Goal: Task Accomplishment & Management: Complete application form

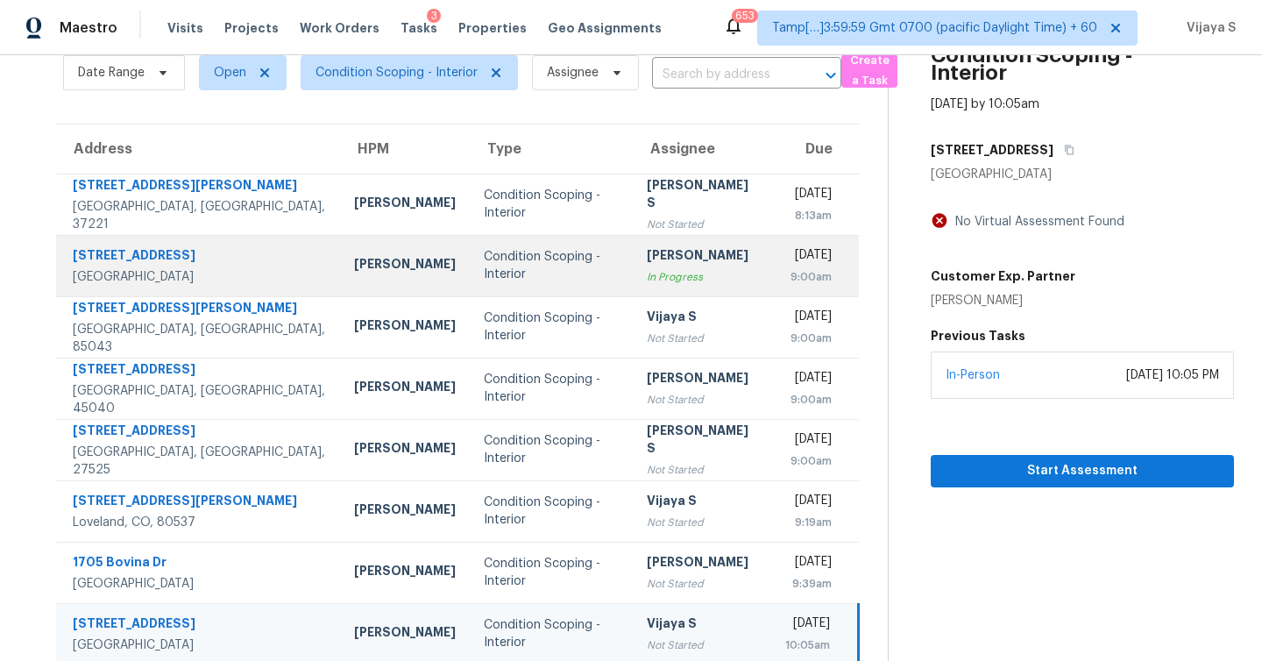
scroll to position [6, 0]
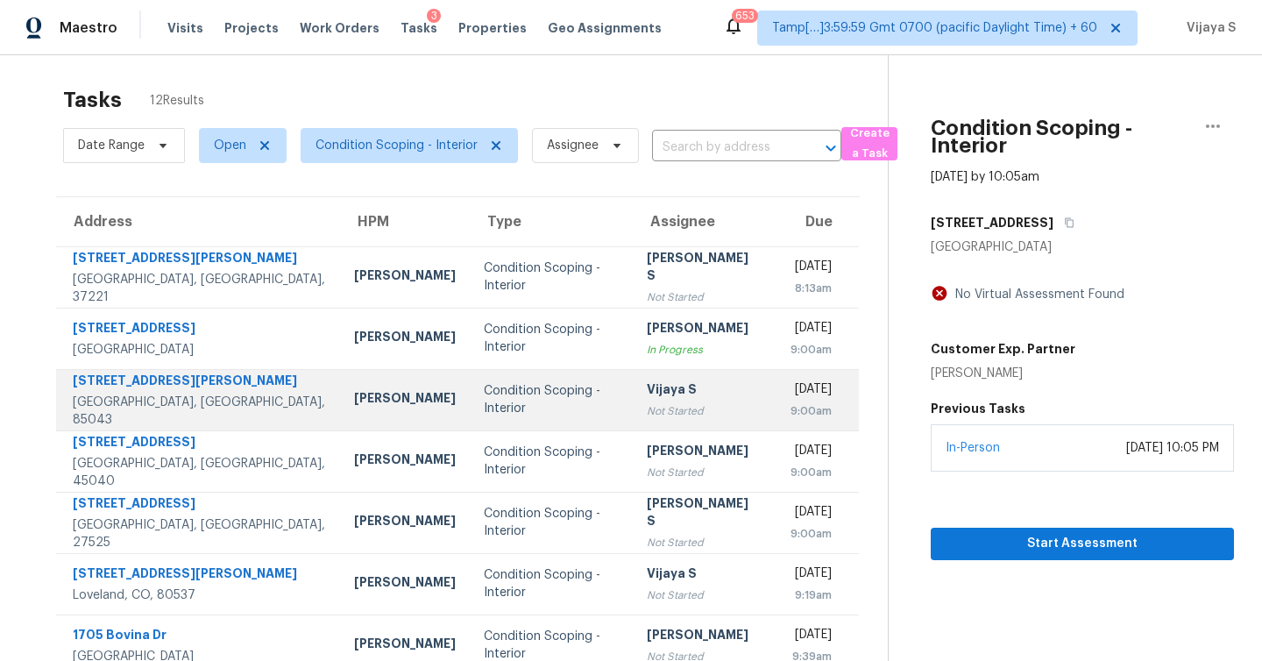
click at [528, 405] on div "Condition Scoping - Interior" at bounding box center [551, 399] width 135 height 35
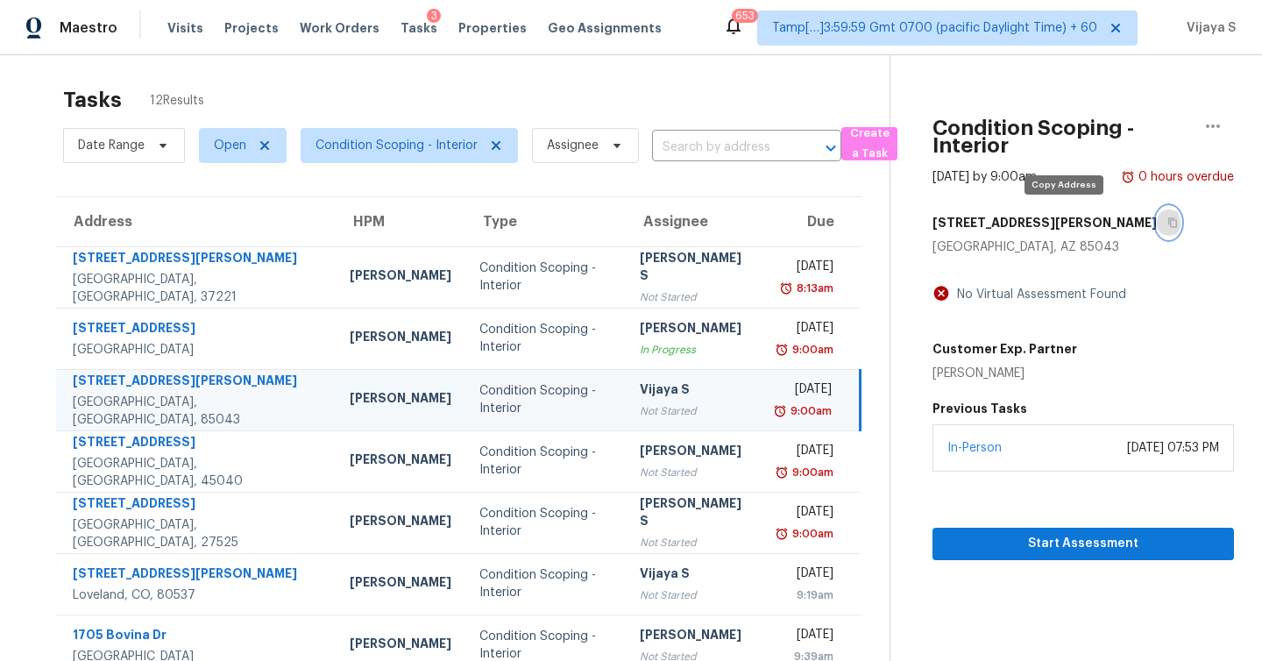
click at [1167, 220] on icon "button" at bounding box center [1172, 222] width 11 height 11
click at [1157, 216] on button "button" at bounding box center [1169, 223] width 24 height 32
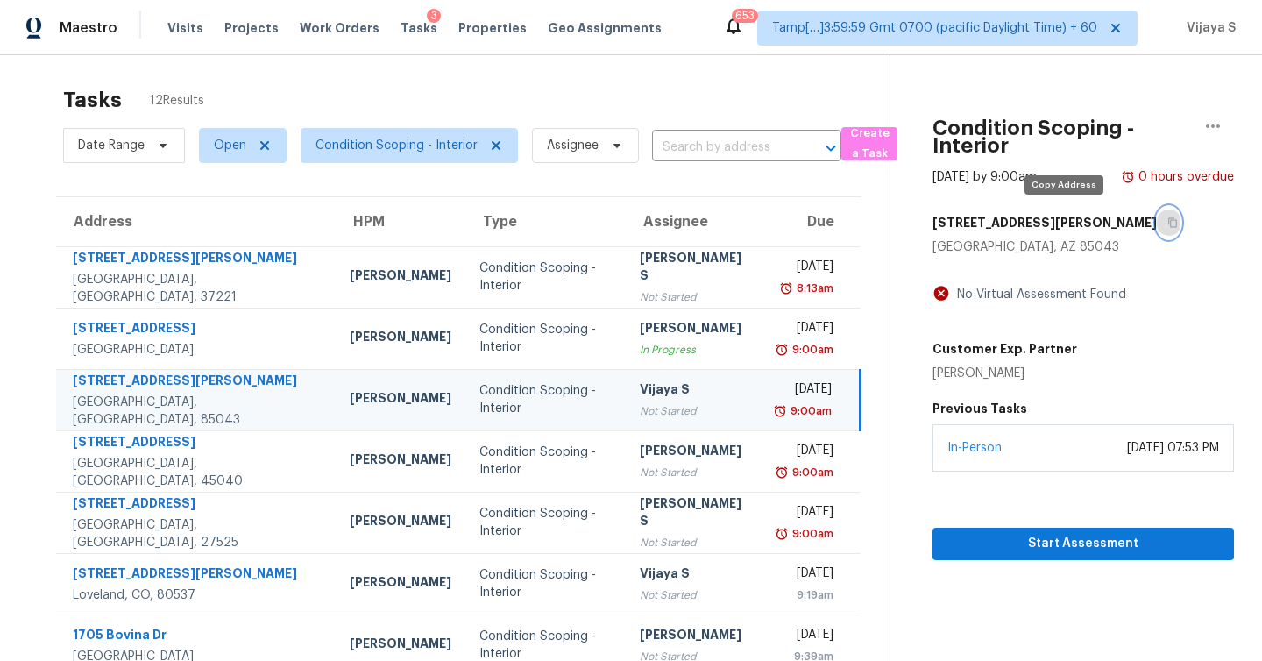
click at [1157, 216] on button "button" at bounding box center [1169, 223] width 24 height 32
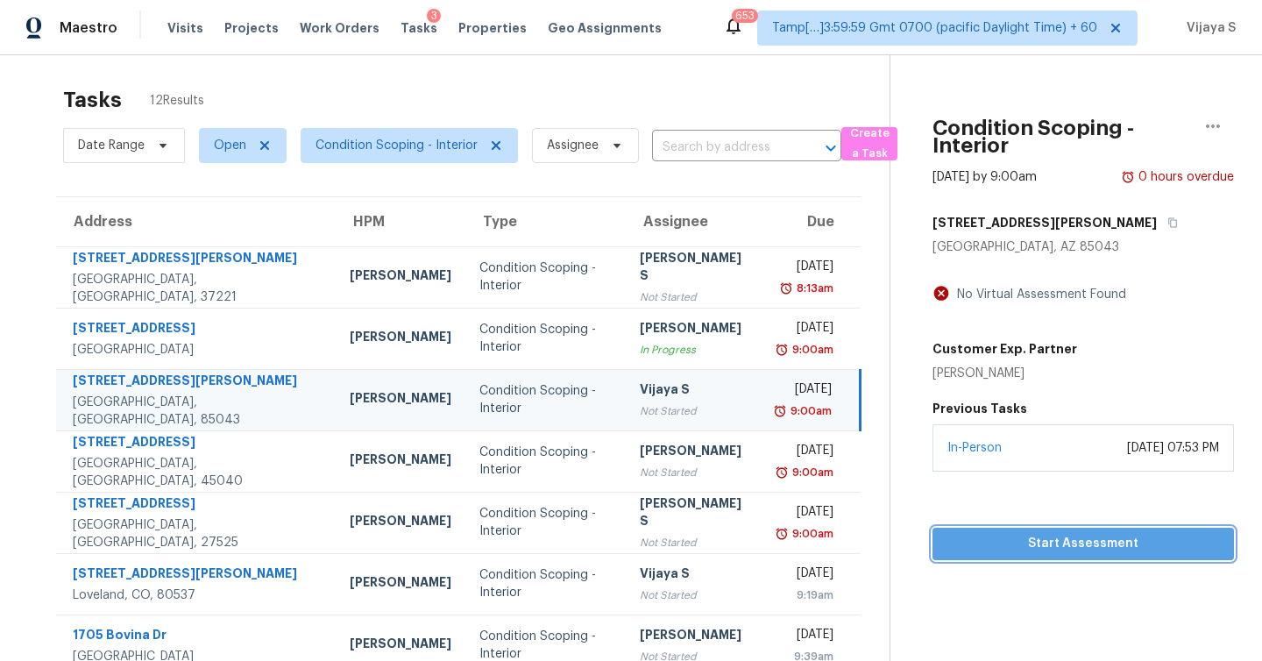
click at [1069, 542] on span "Start Assessment" at bounding box center [1082, 544] width 273 height 22
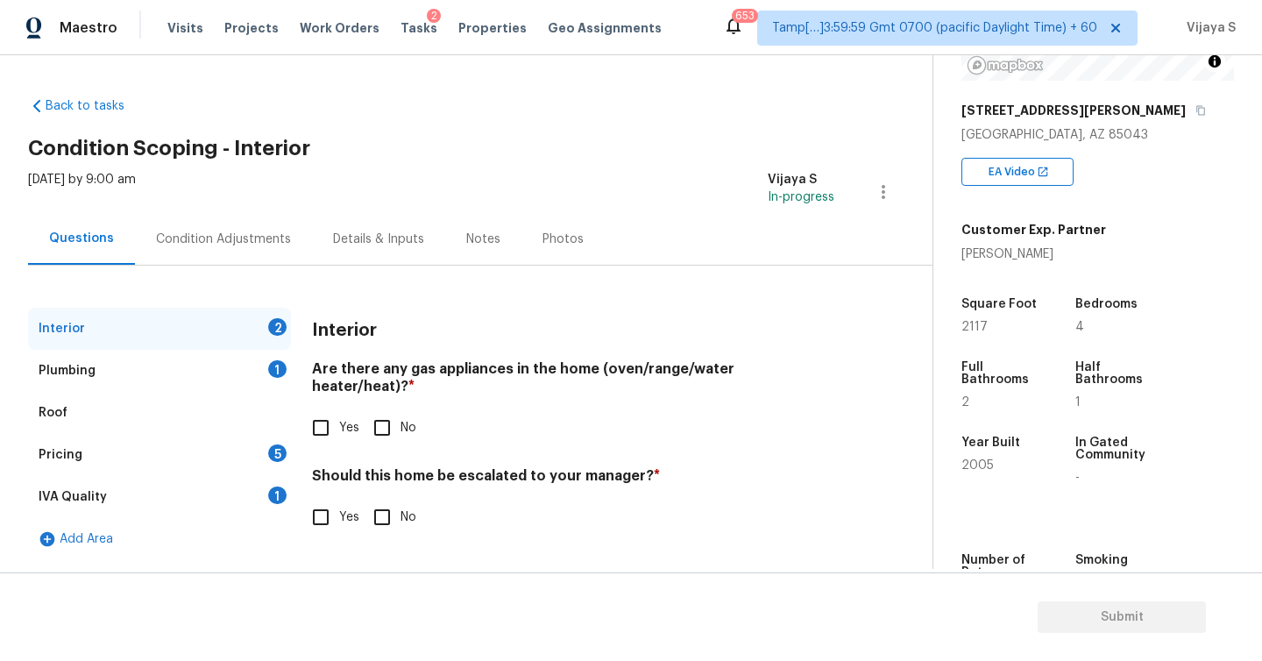
scroll to position [258, 0]
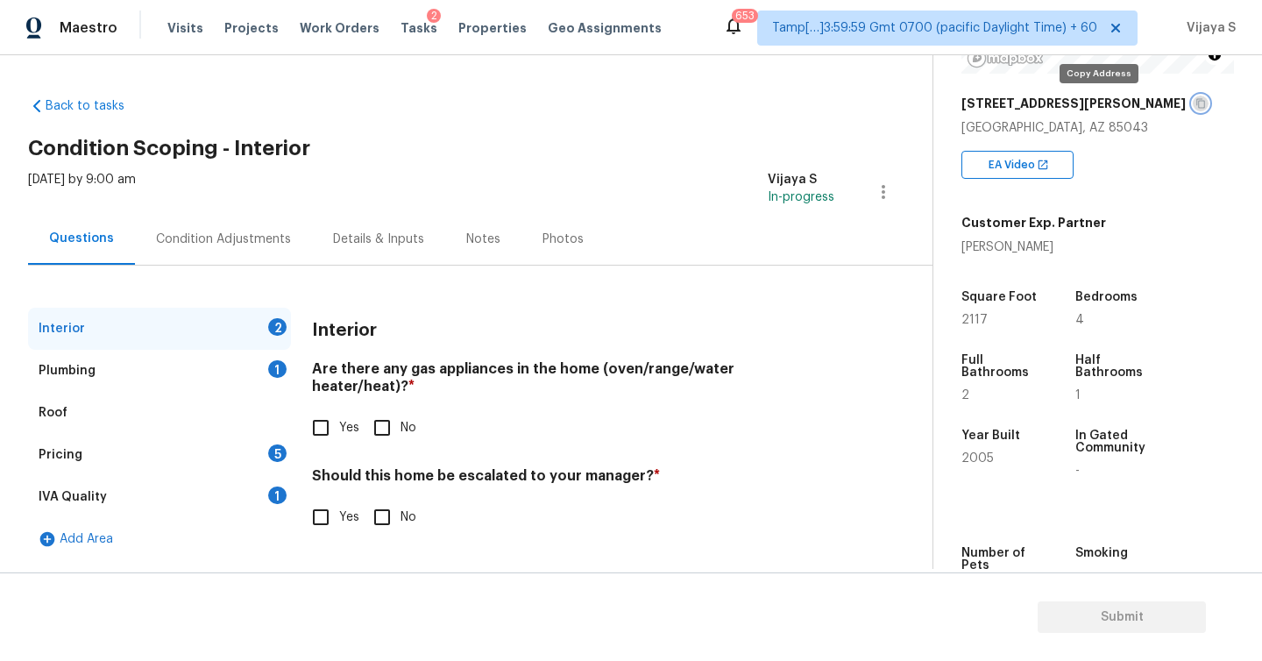
click at [1195, 103] on icon "button" at bounding box center [1200, 103] width 11 height 11
click at [384, 409] on input "No" at bounding box center [382, 427] width 37 height 37
checkbox input "true"
click at [380, 503] on input "No" at bounding box center [382, 517] width 37 height 37
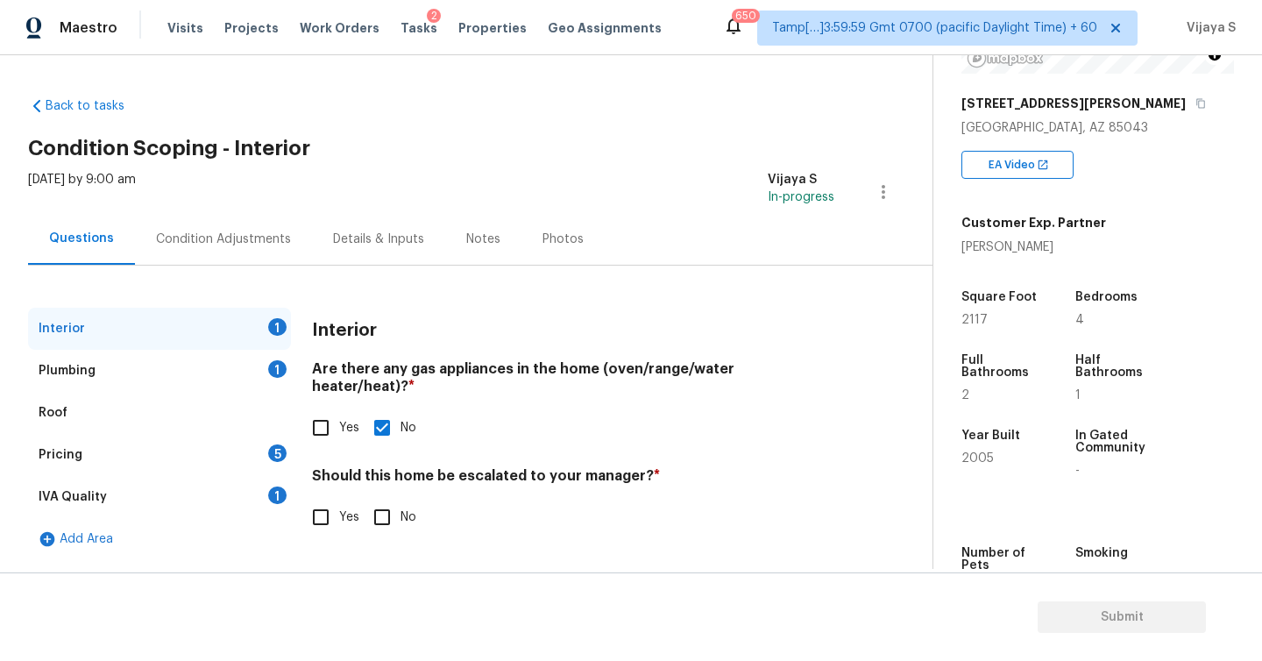
checkbox input "true"
click at [130, 366] on div "Plumbing 1" at bounding box center [159, 371] width 263 height 42
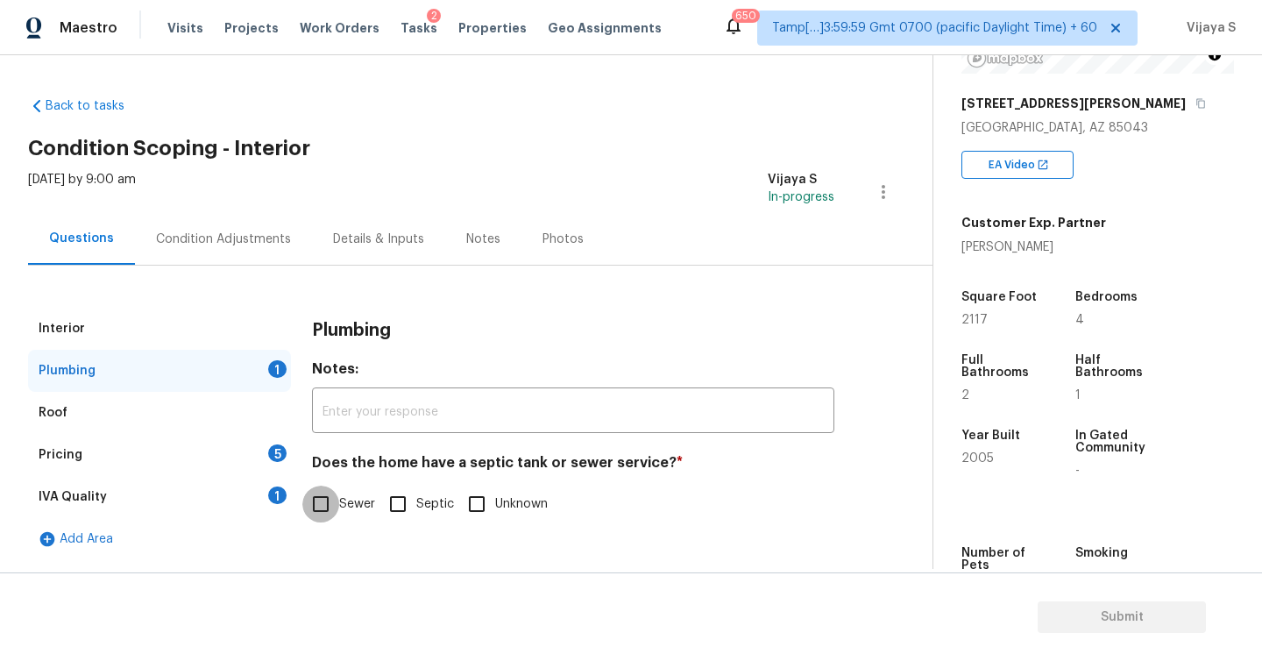
click at [321, 507] on input "Sewer" at bounding box center [320, 503] width 37 height 37
checkbox input "true"
click at [67, 417] on div "Roof" at bounding box center [159, 413] width 263 height 42
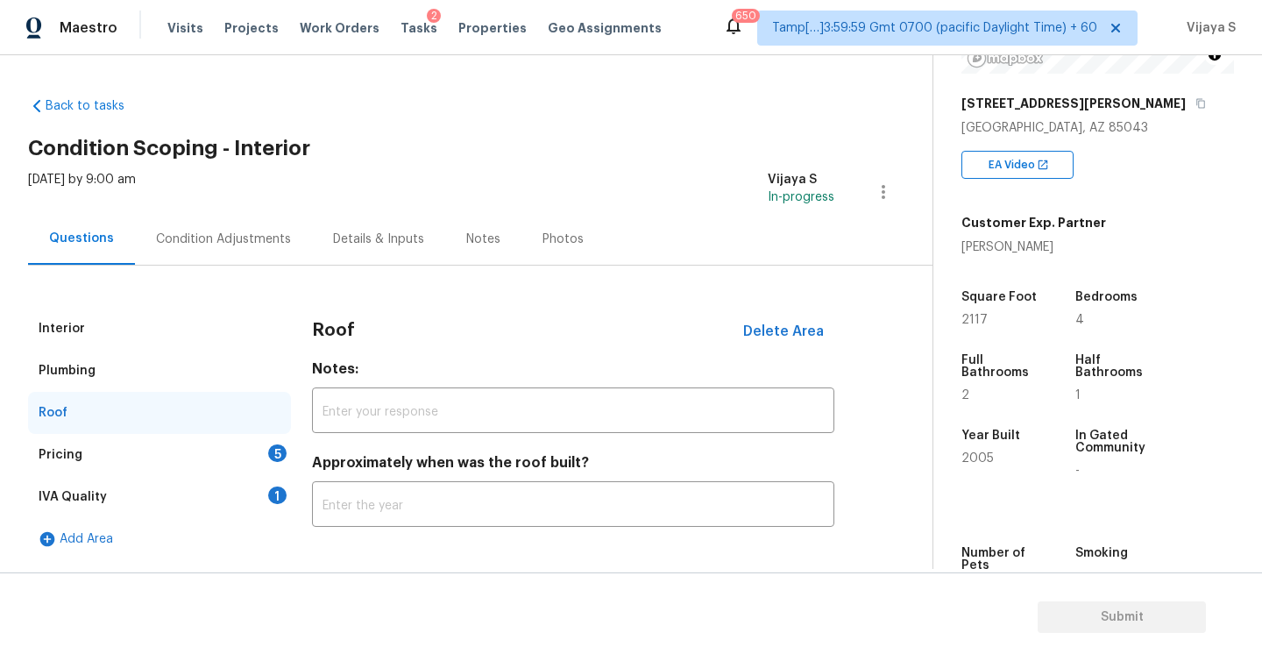
click at [81, 445] on div "Pricing 5" at bounding box center [159, 455] width 263 height 42
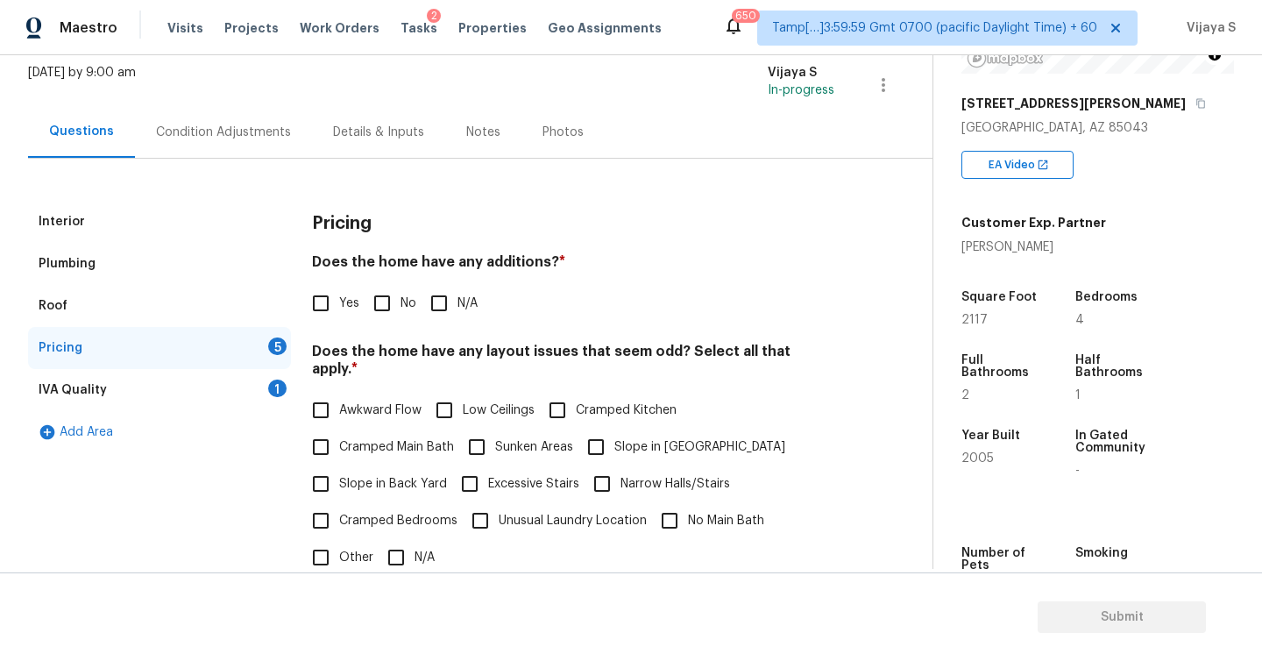
scroll to position [112, 0]
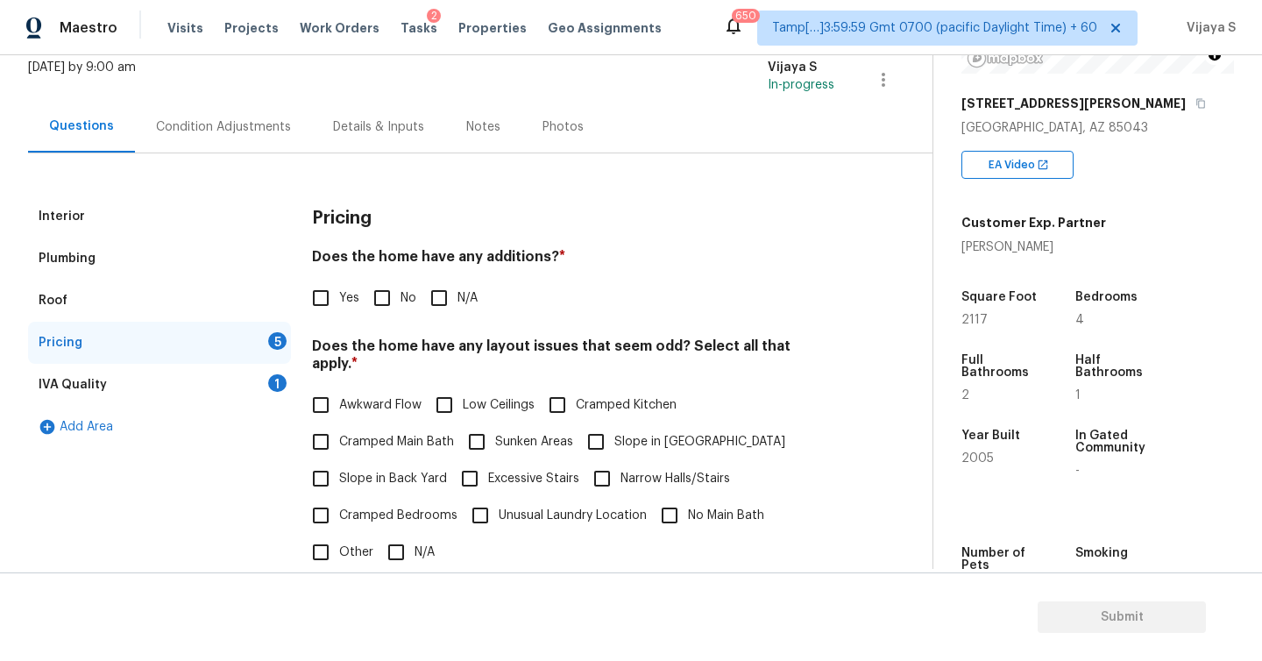
click at [386, 303] on input "No" at bounding box center [382, 298] width 37 height 37
checkbox input "true"
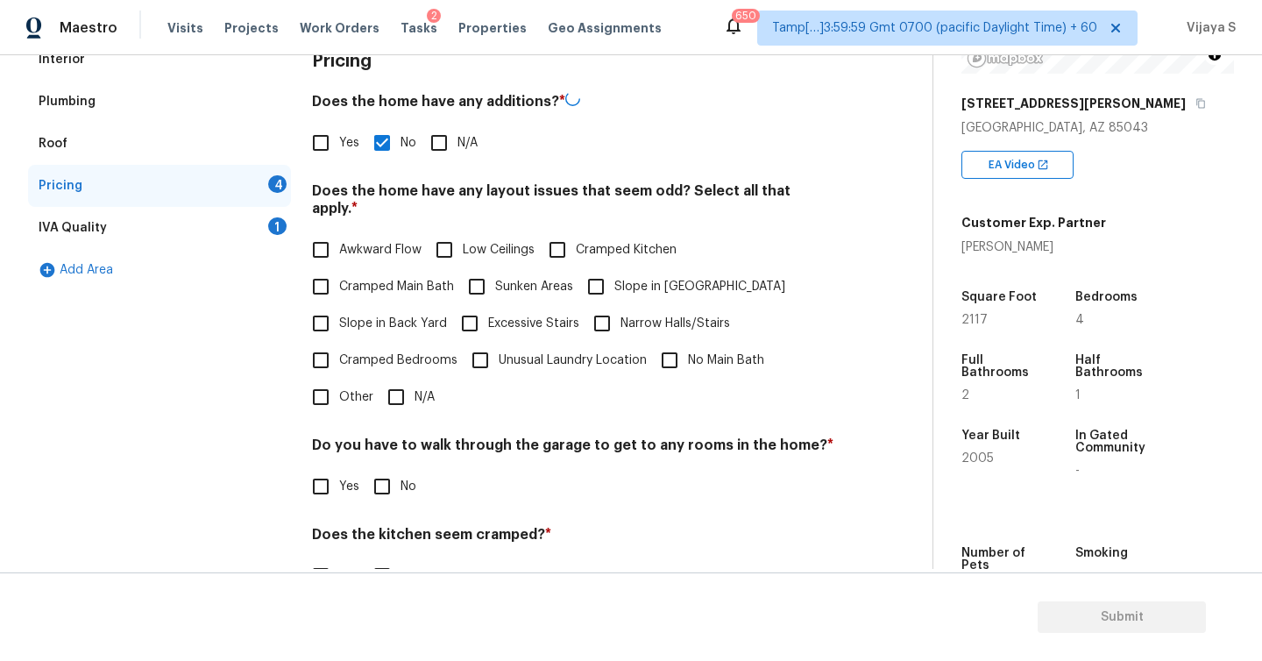
scroll to position [358, 0]
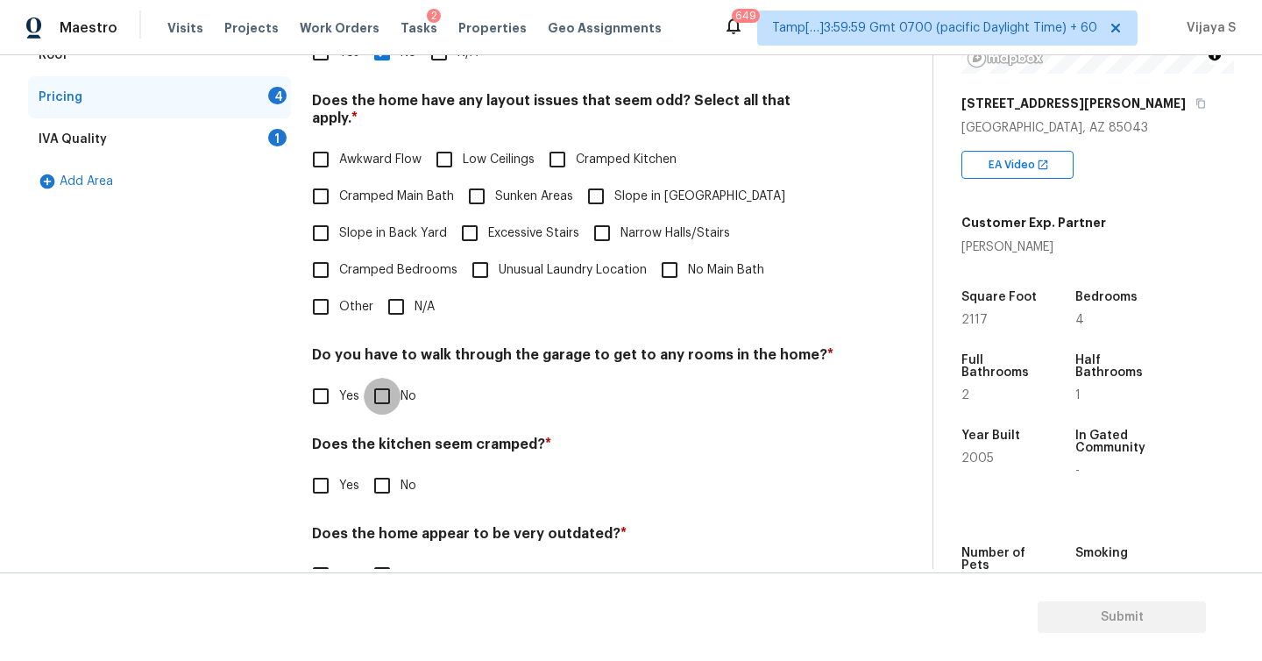
click at [387, 383] on input "No" at bounding box center [382, 396] width 37 height 37
checkbox input "true"
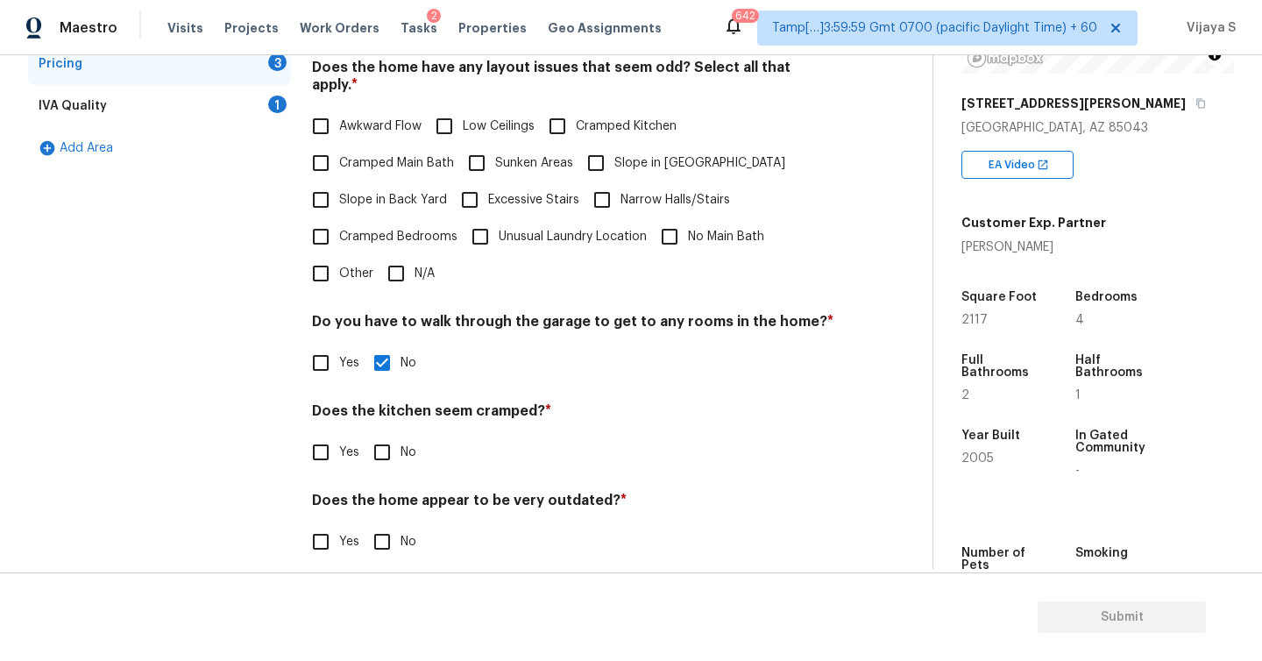
click at [385, 439] on input "No" at bounding box center [382, 452] width 37 height 37
checkbox input "true"
click at [383, 538] on input "No" at bounding box center [382, 541] width 37 height 37
checkbox input "true"
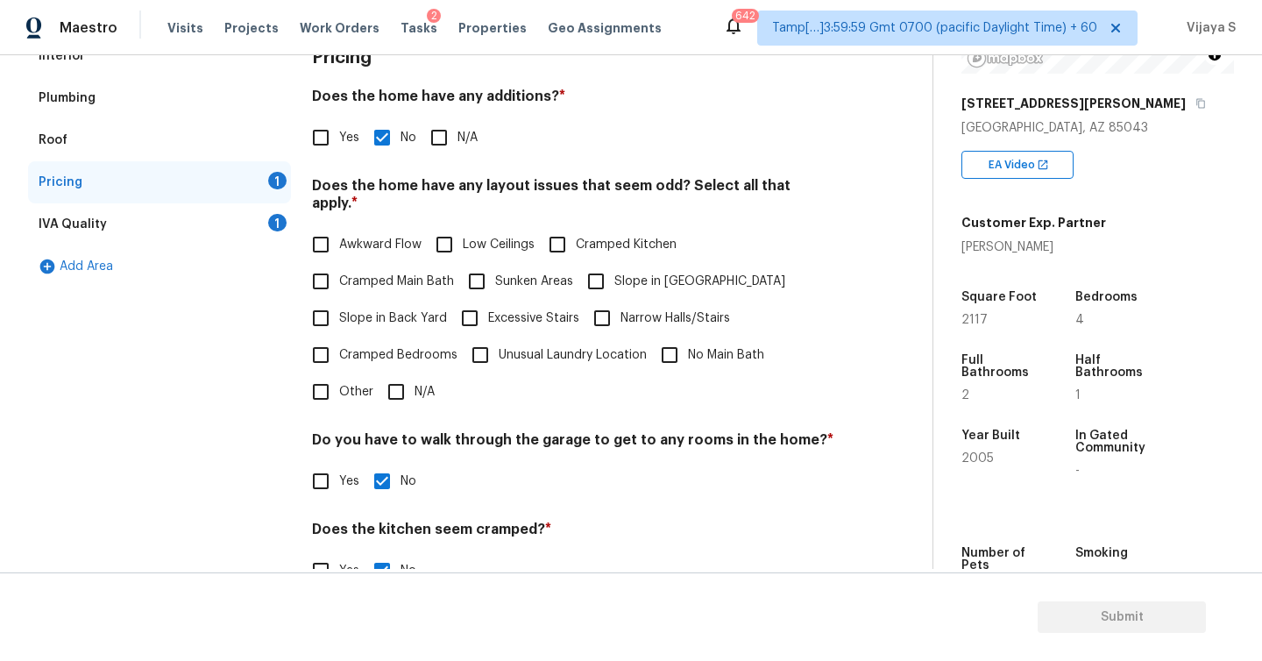
scroll to position [267, 0]
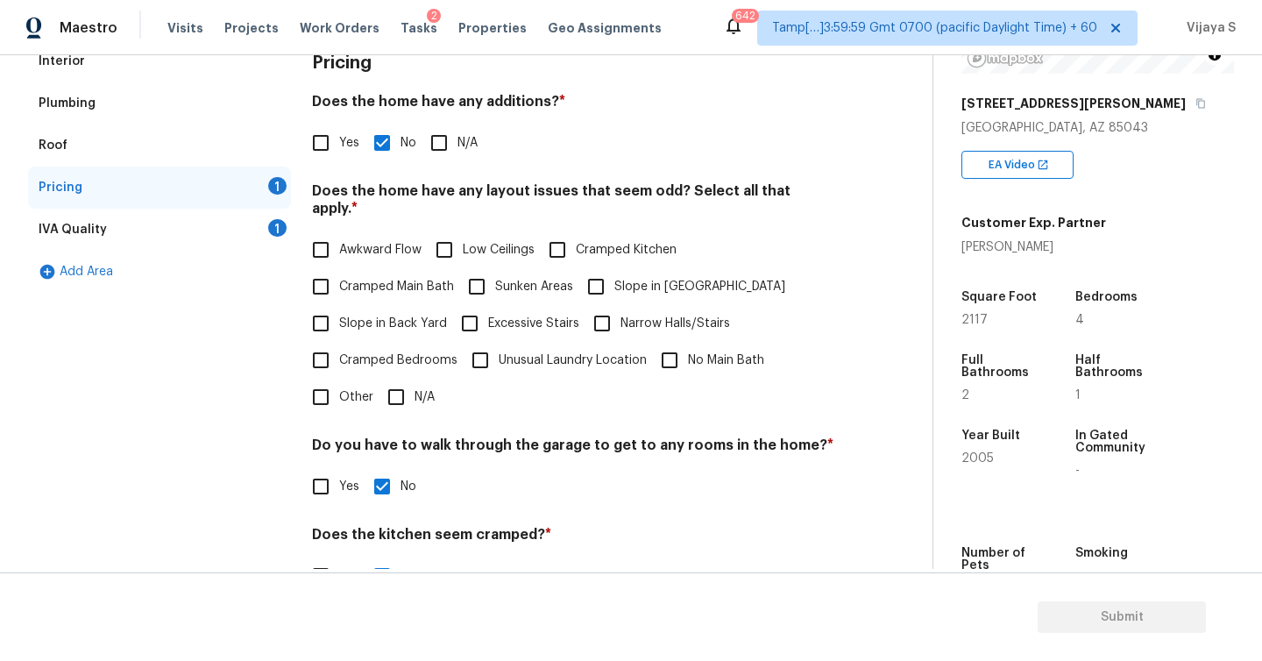
click at [139, 233] on div "IVA Quality 1" at bounding box center [159, 230] width 263 height 42
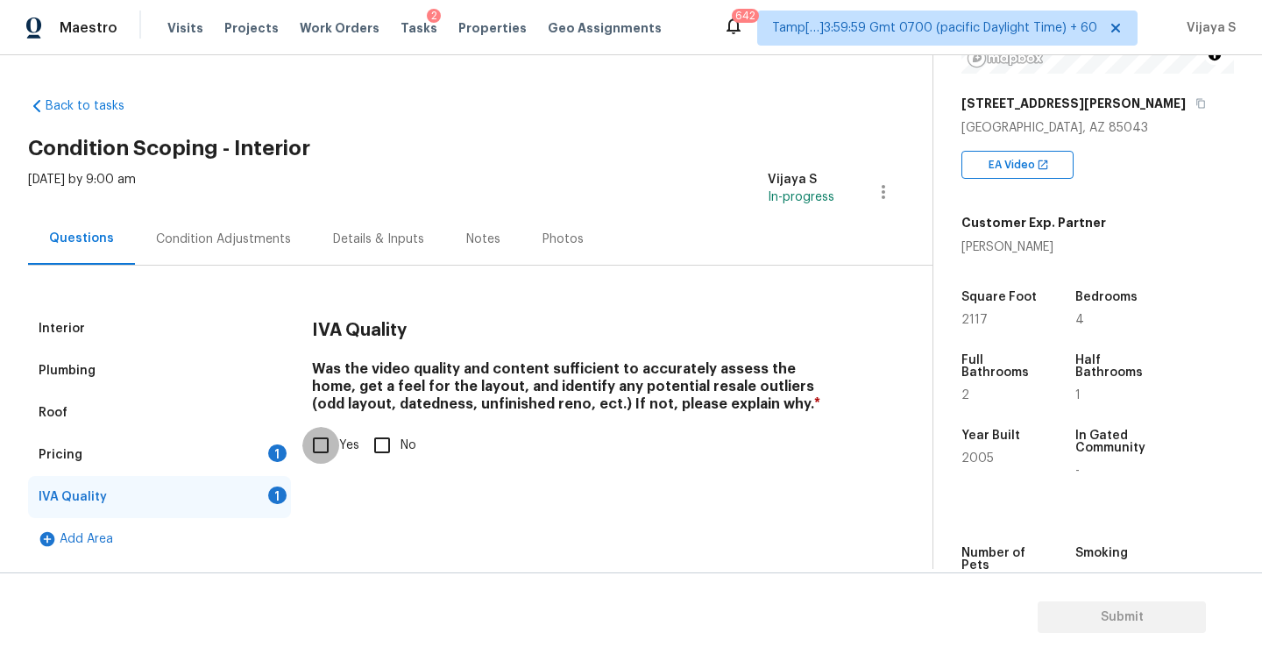
click at [322, 448] on input "Yes" at bounding box center [320, 445] width 37 height 37
checkbox input "true"
click at [233, 451] on div "Pricing 1" at bounding box center [159, 455] width 263 height 42
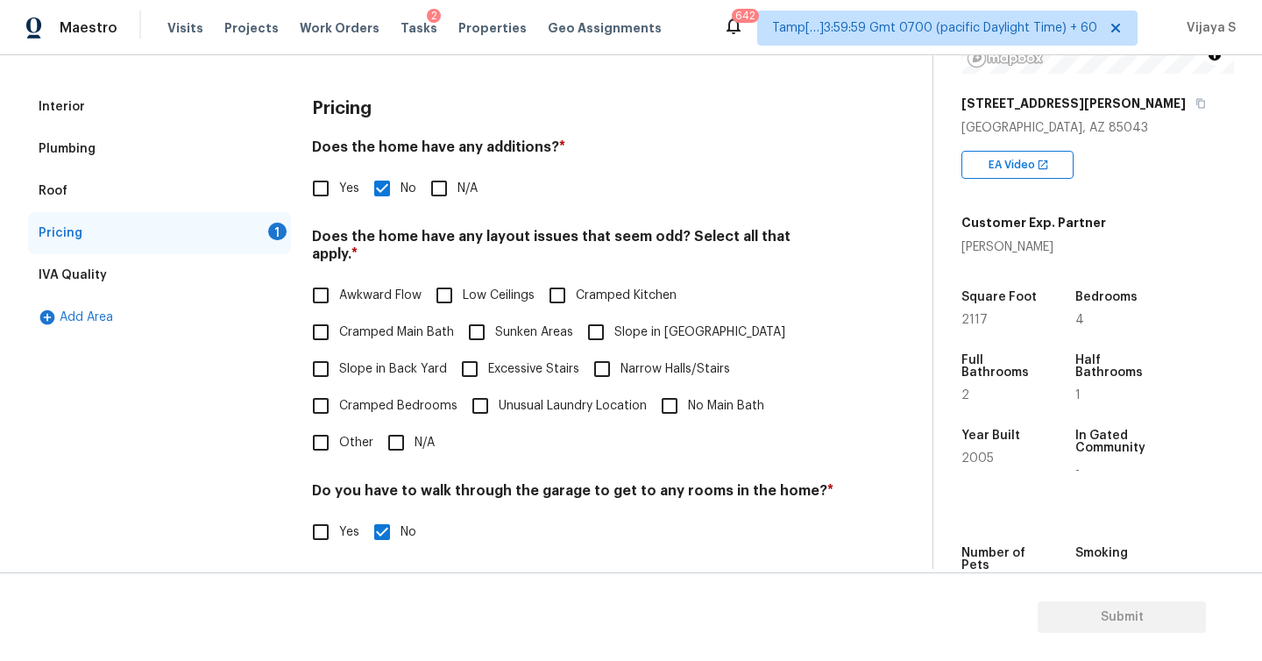
scroll to position [257, 0]
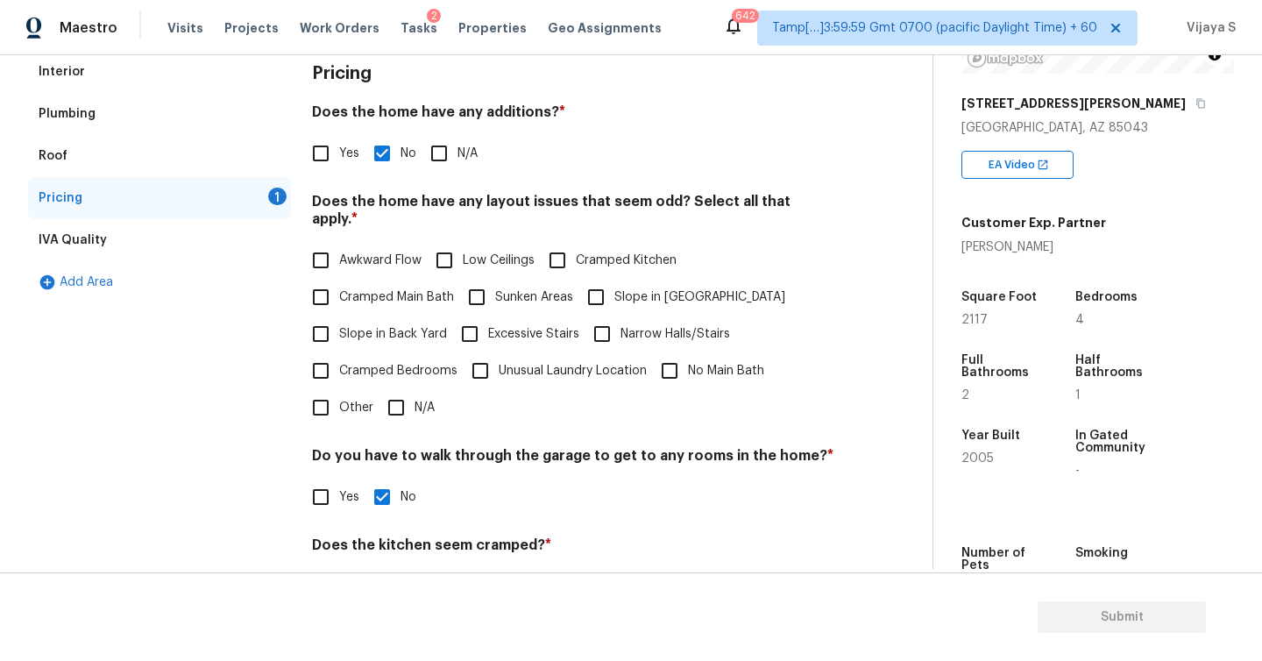
click at [389, 389] on input "N/A" at bounding box center [396, 407] width 37 height 37
checkbox input "true"
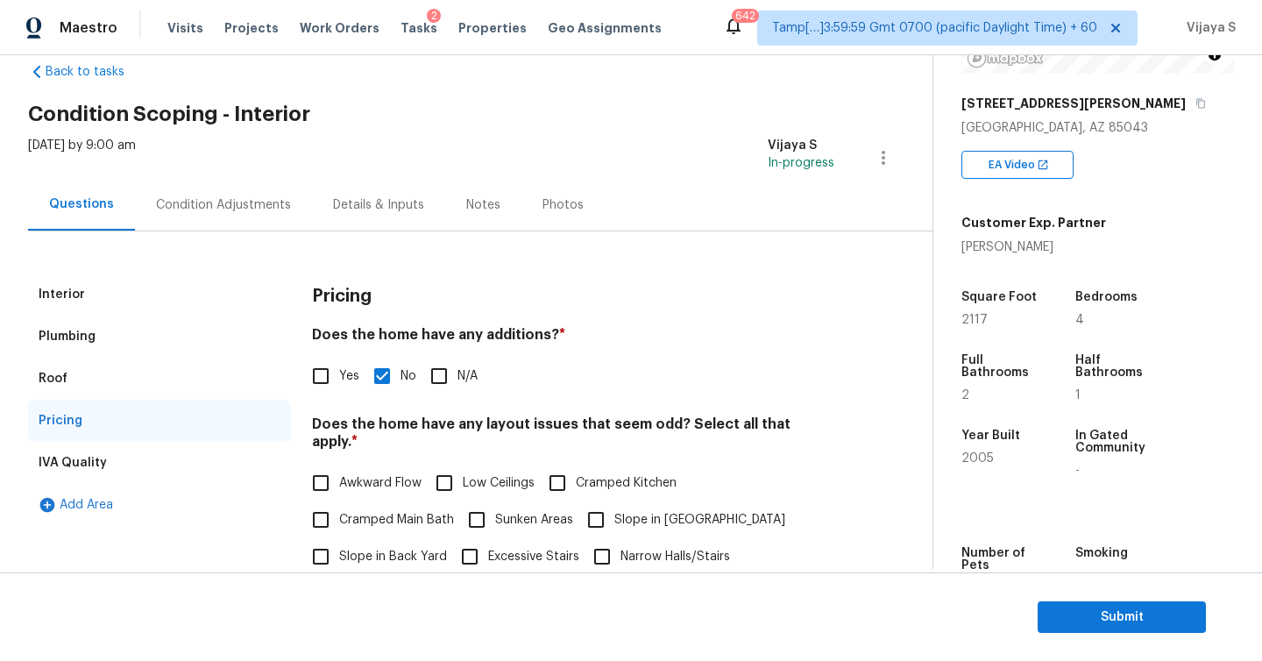
scroll to position [0, 0]
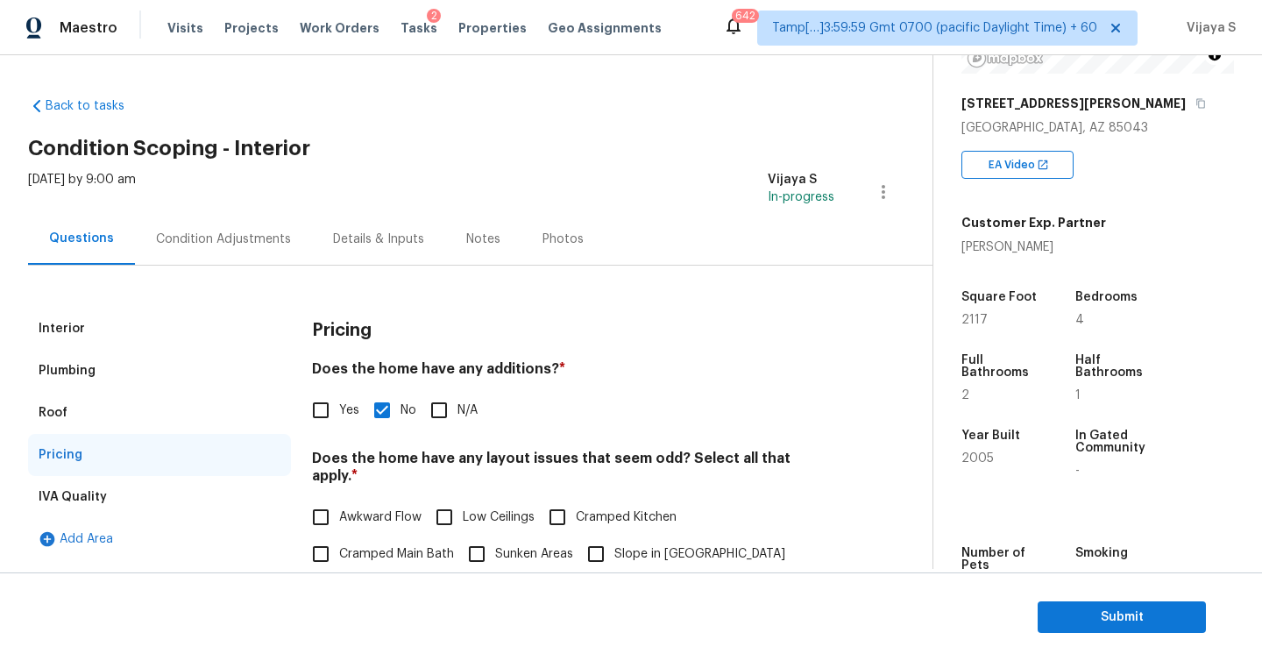
click at [240, 236] on div "Condition Adjustments" at bounding box center [223, 239] width 135 height 18
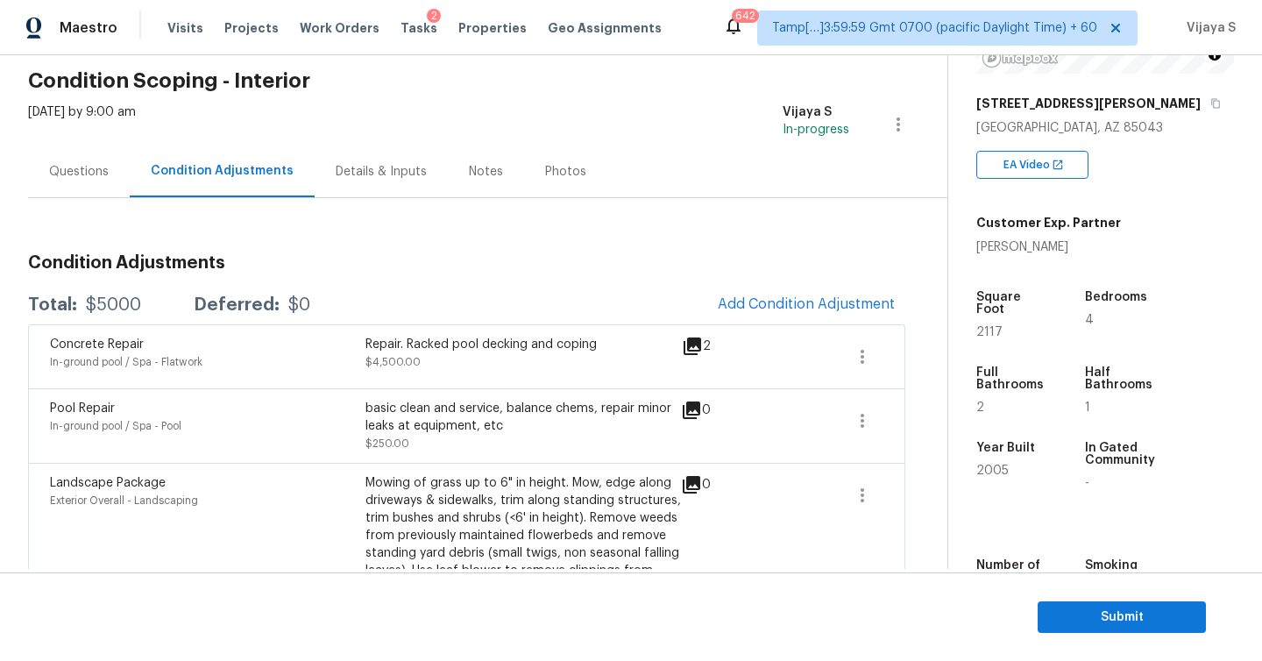
scroll to position [131, 0]
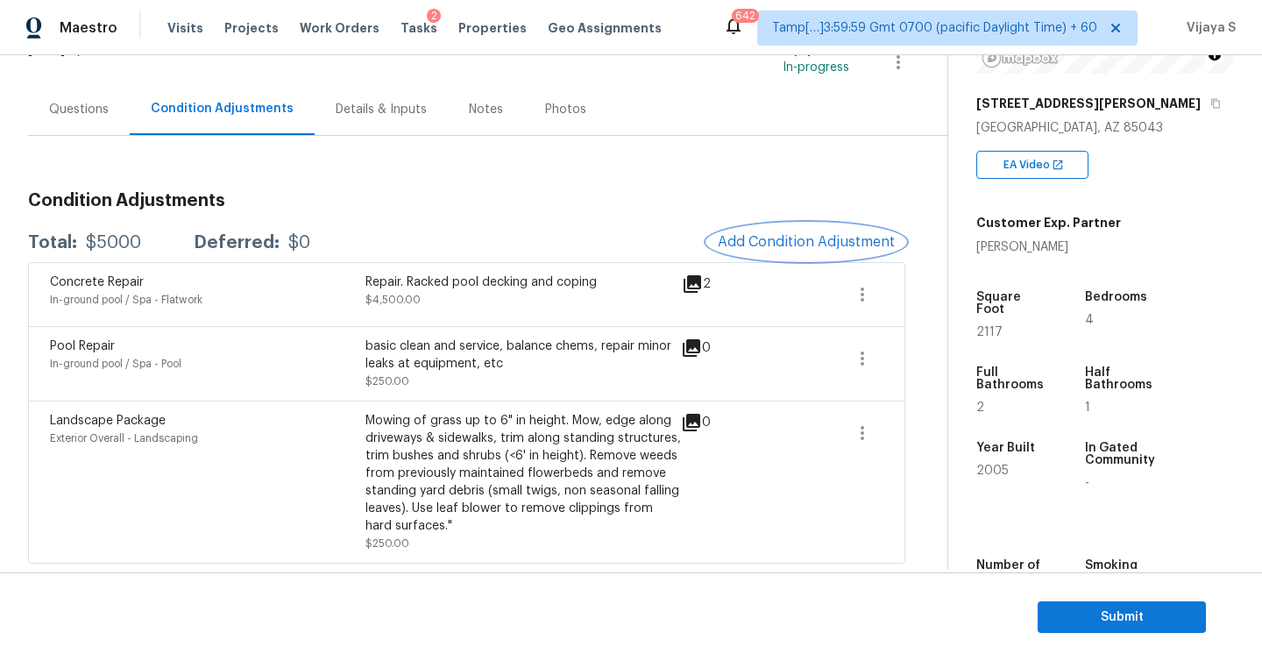
click at [793, 238] on span "Add Condition Adjustment" at bounding box center [806, 242] width 177 height 16
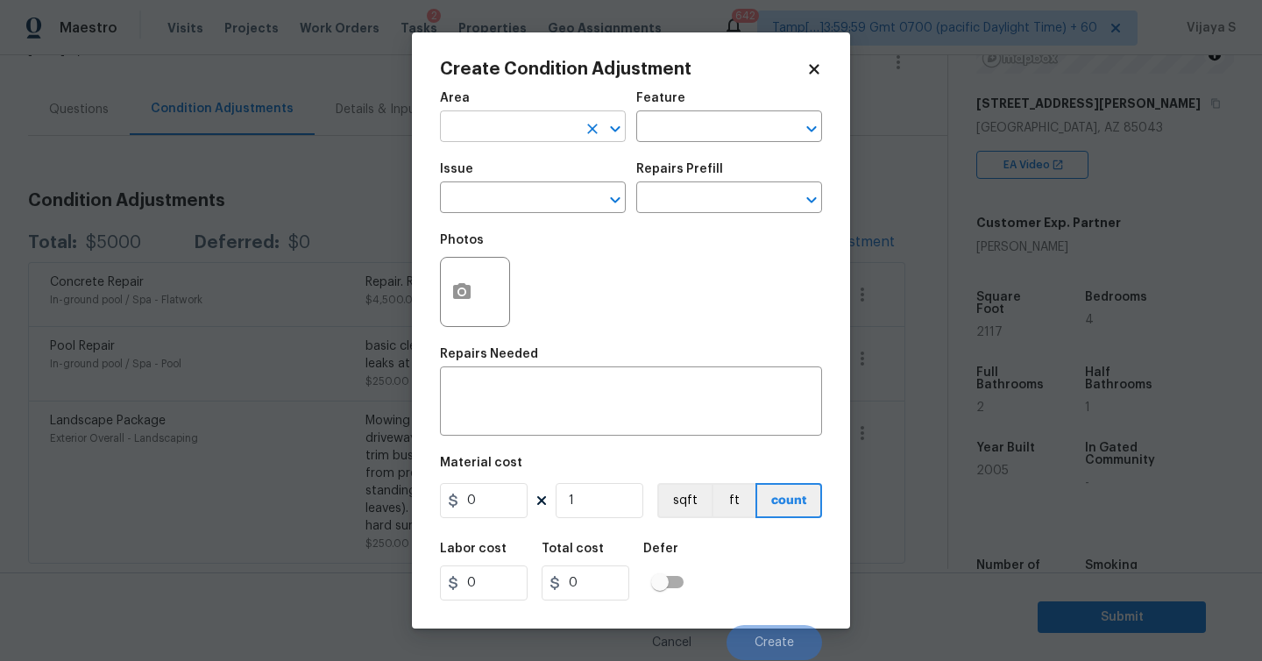
click at [561, 131] on input "text" at bounding box center [508, 128] width 137 height 27
click at [561, 201] on li "Interior Overall" at bounding box center [533, 196] width 186 height 29
type input "Interior Overall"
click at [700, 126] on input "text" at bounding box center [704, 128] width 137 height 27
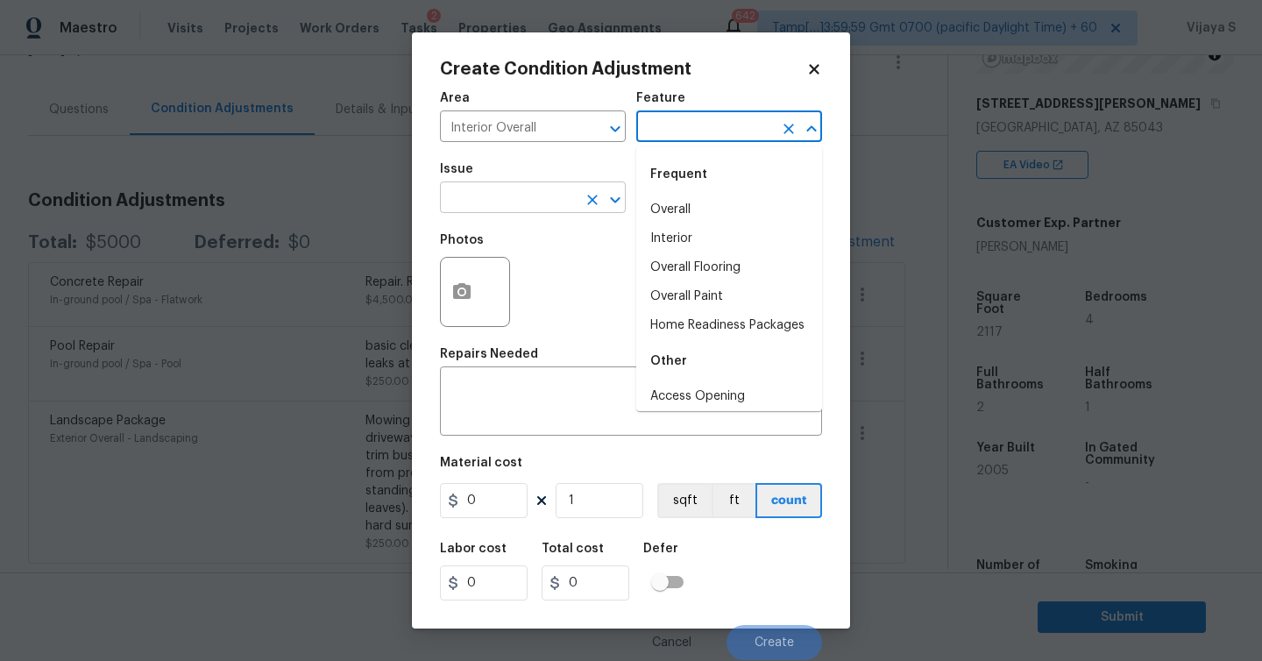
click at [525, 202] on input "text" at bounding box center [508, 199] width 137 height 27
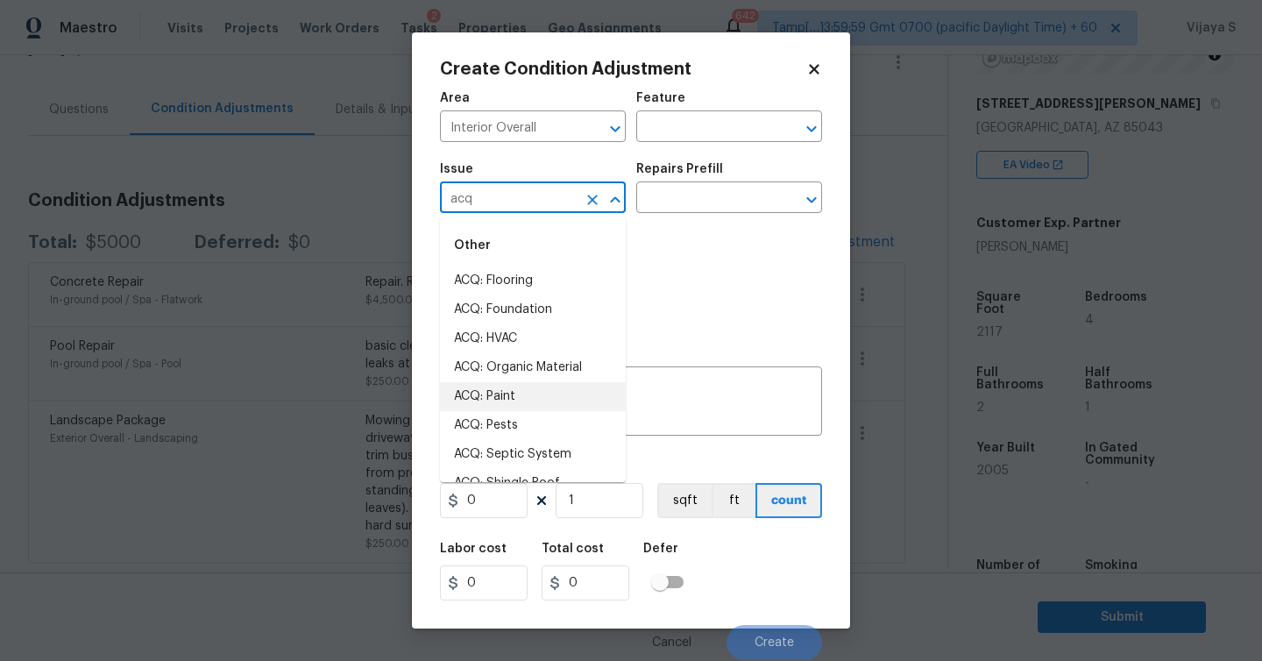
click at [530, 394] on li "ACQ: Paint" at bounding box center [533, 396] width 186 height 29
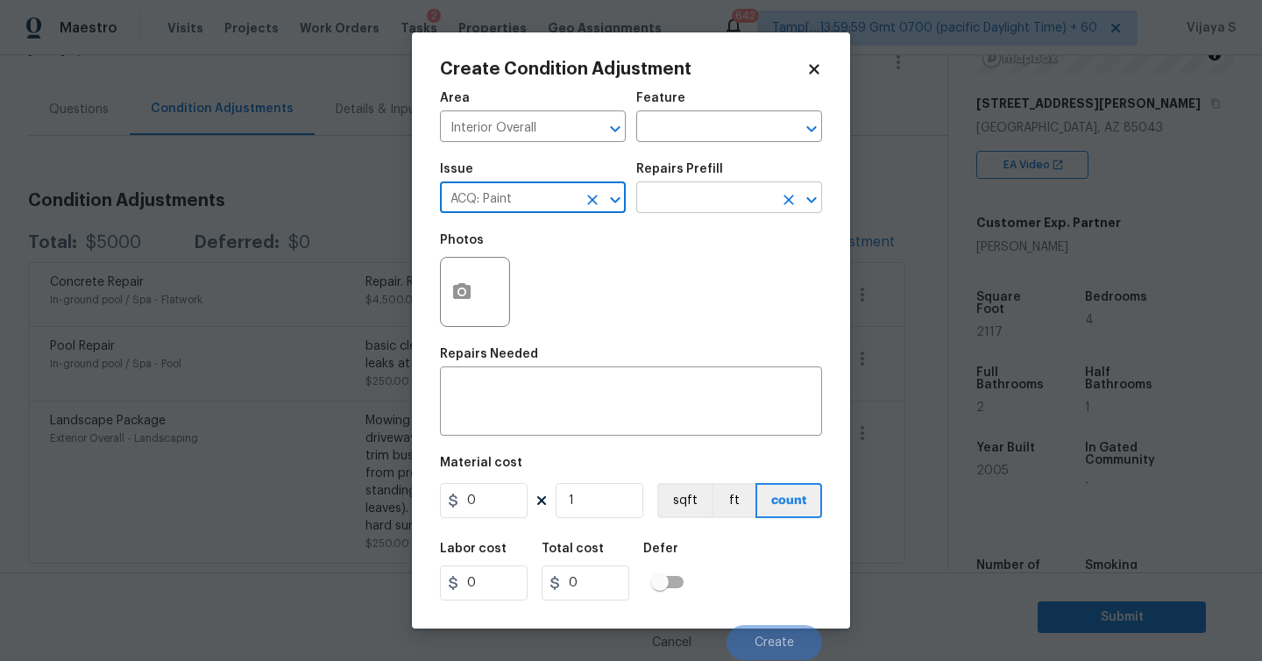
type input "ACQ: Paint"
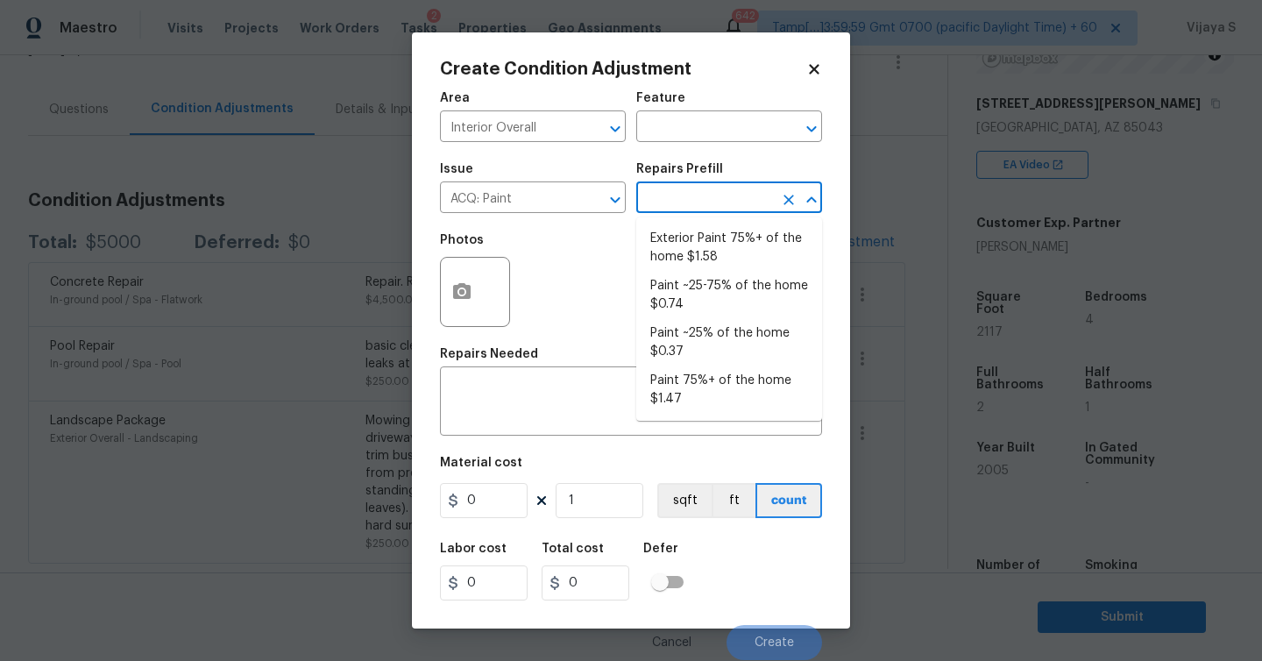
click at [691, 194] on input "text" at bounding box center [704, 199] width 137 height 27
click at [754, 252] on li "Exterior Paint 75%+ of the home $1.58" at bounding box center [729, 247] width 186 height 47
type input "Acquisition"
type textarea "Acquisition Scope: 75%+ of the home exterior will likely require paint"
type input "1.58"
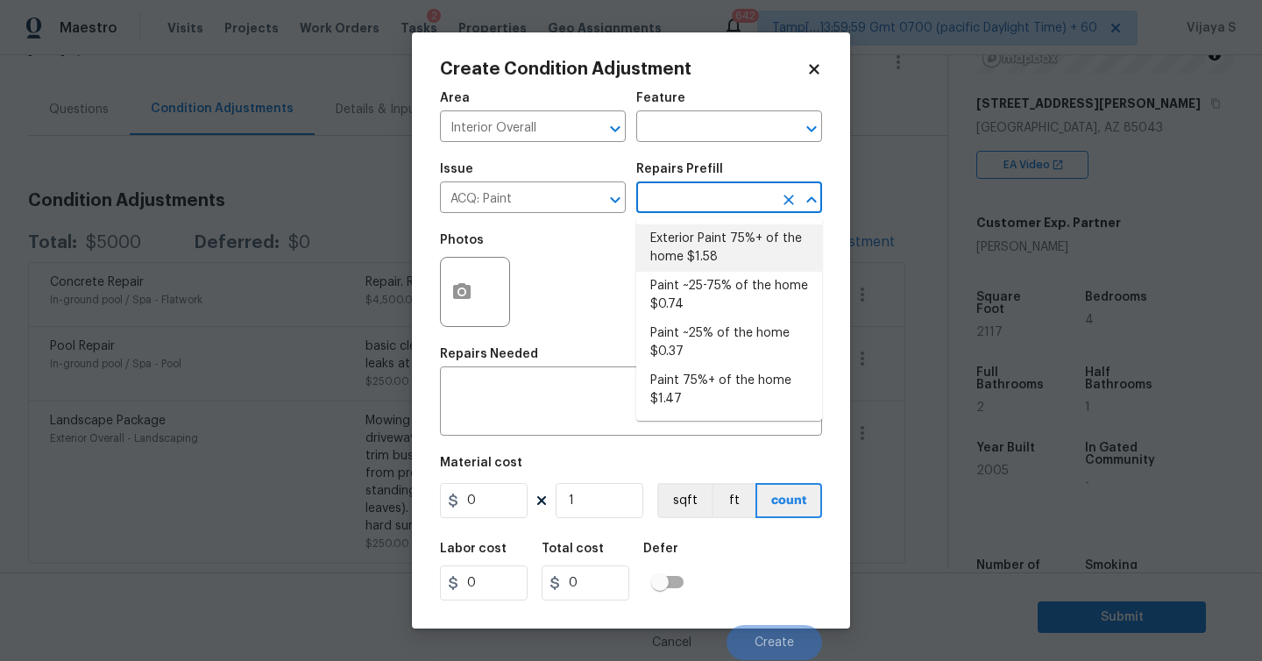
type input "1.58"
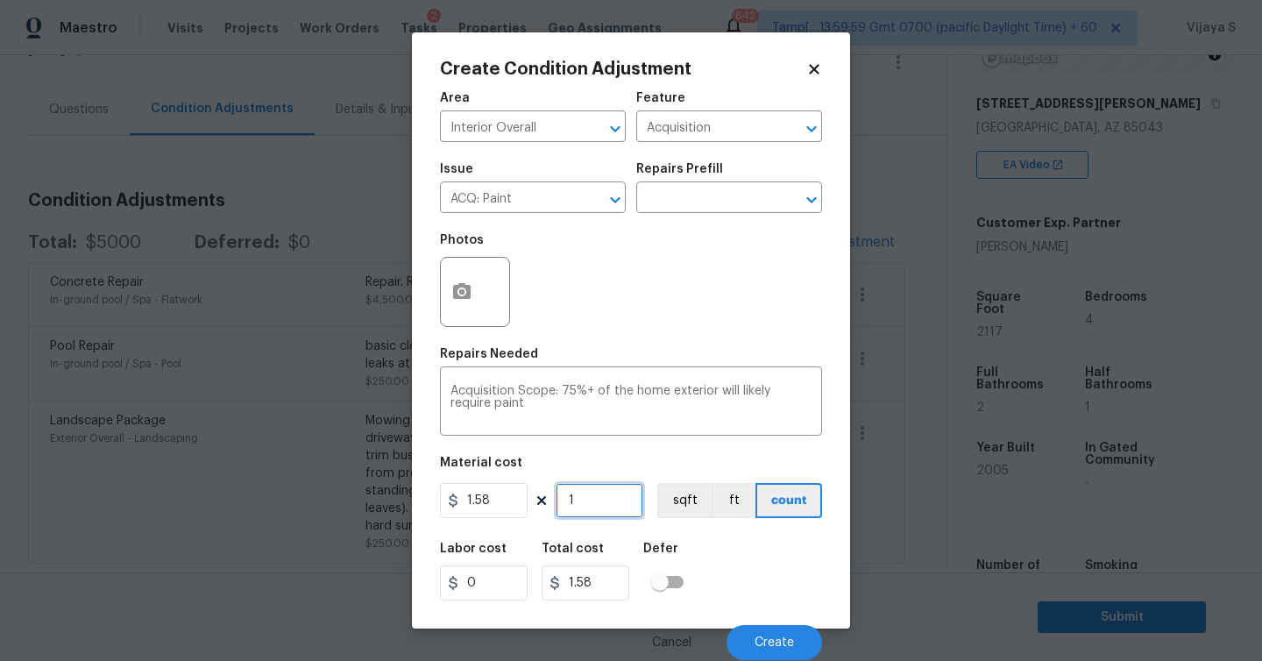
click at [606, 510] on input "1" at bounding box center [600, 500] width 88 height 35
type input "0"
type input "2"
type input "3.16"
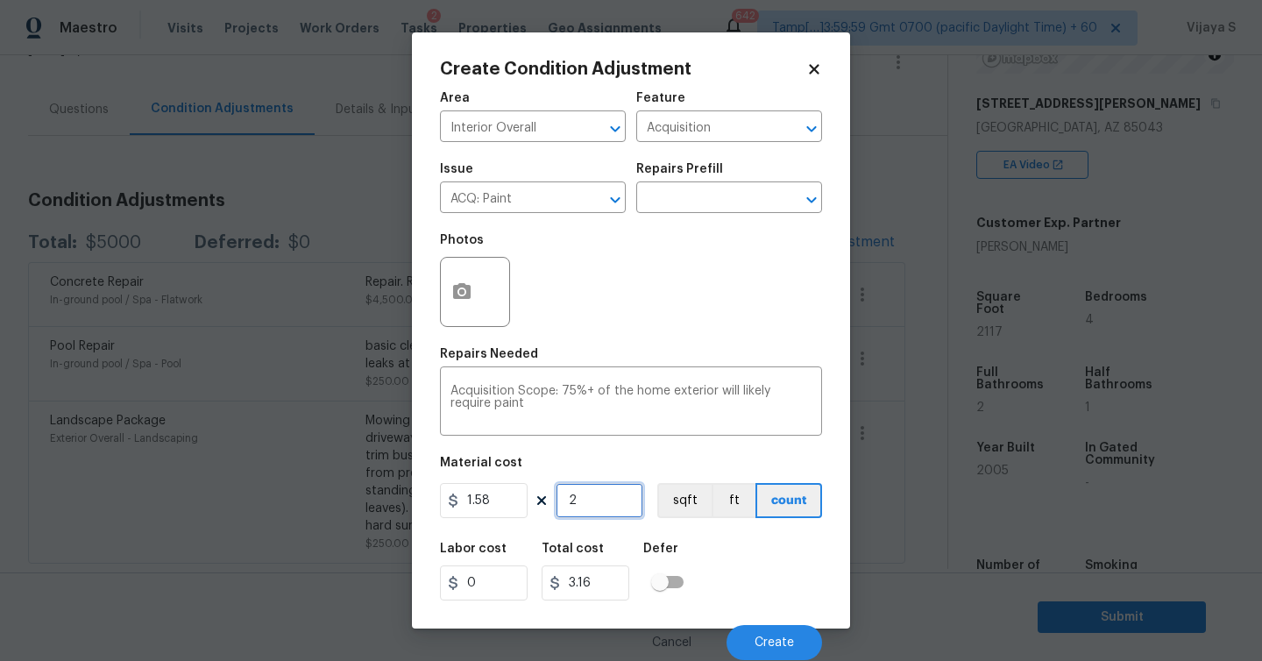
type input "21"
type input "33.18"
type input "211"
type input "333.38"
type input "2117"
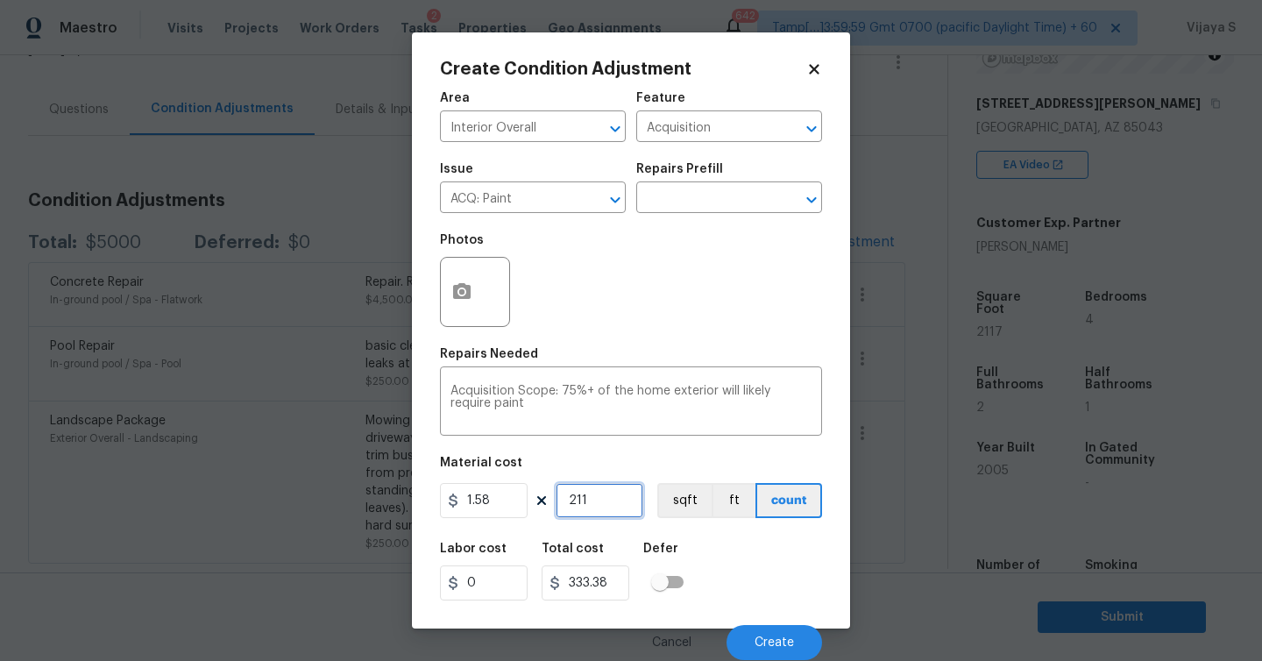
type input "3344.86"
type input "2117"
click at [463, 288] on icon "button" at bounding box center [462, 291] width 18 height 16
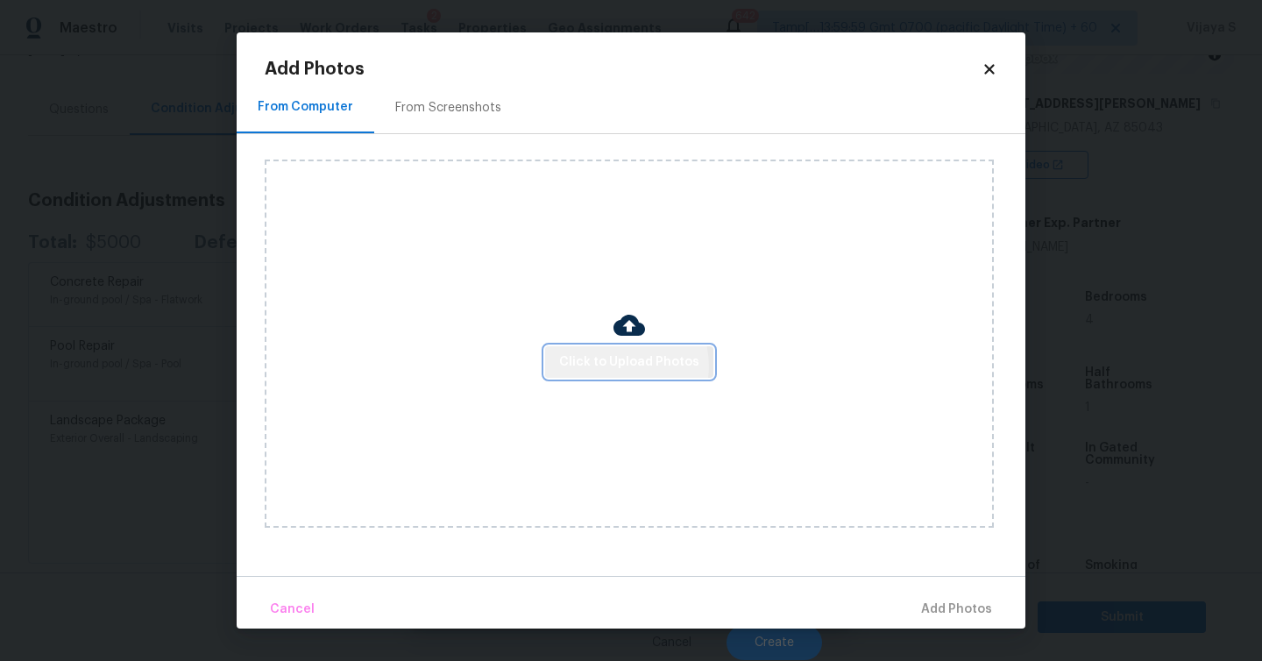
click at [618, 365] on span "Click to Upload Photos" at bounding box center [629, 362] width 140 height 22
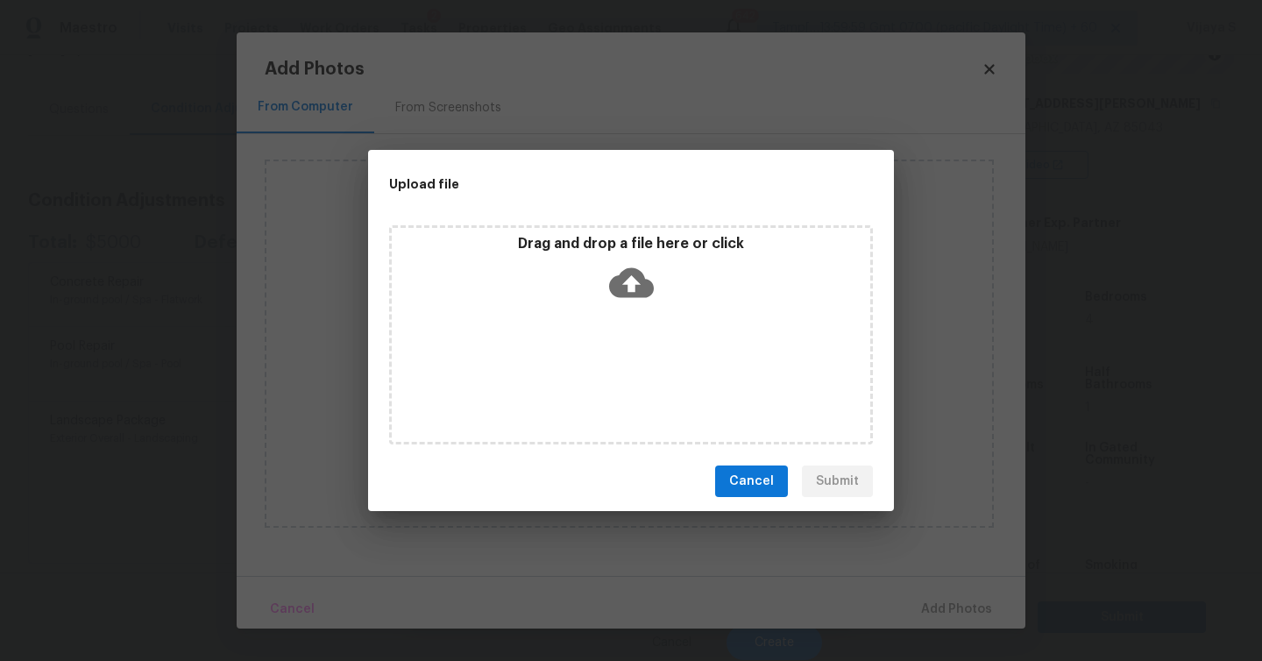
click at [627, 285] on icon at bounding box center [631, 282] width 45 height 45
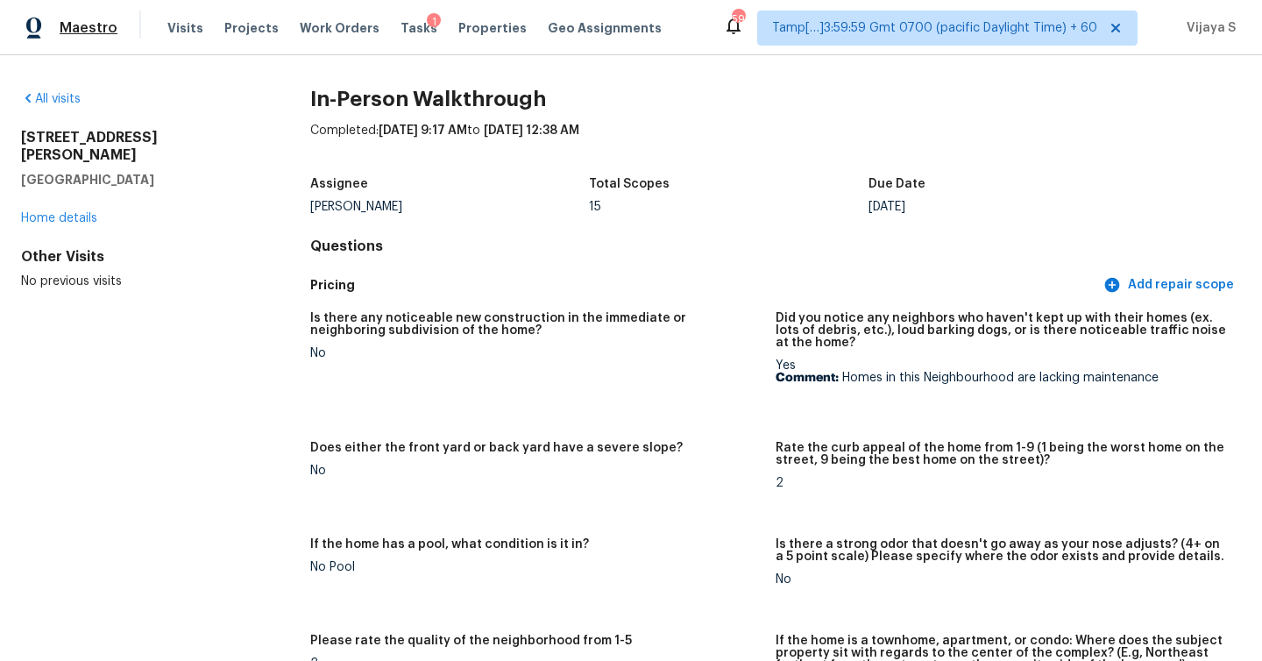
scroll to position [4659, 0]
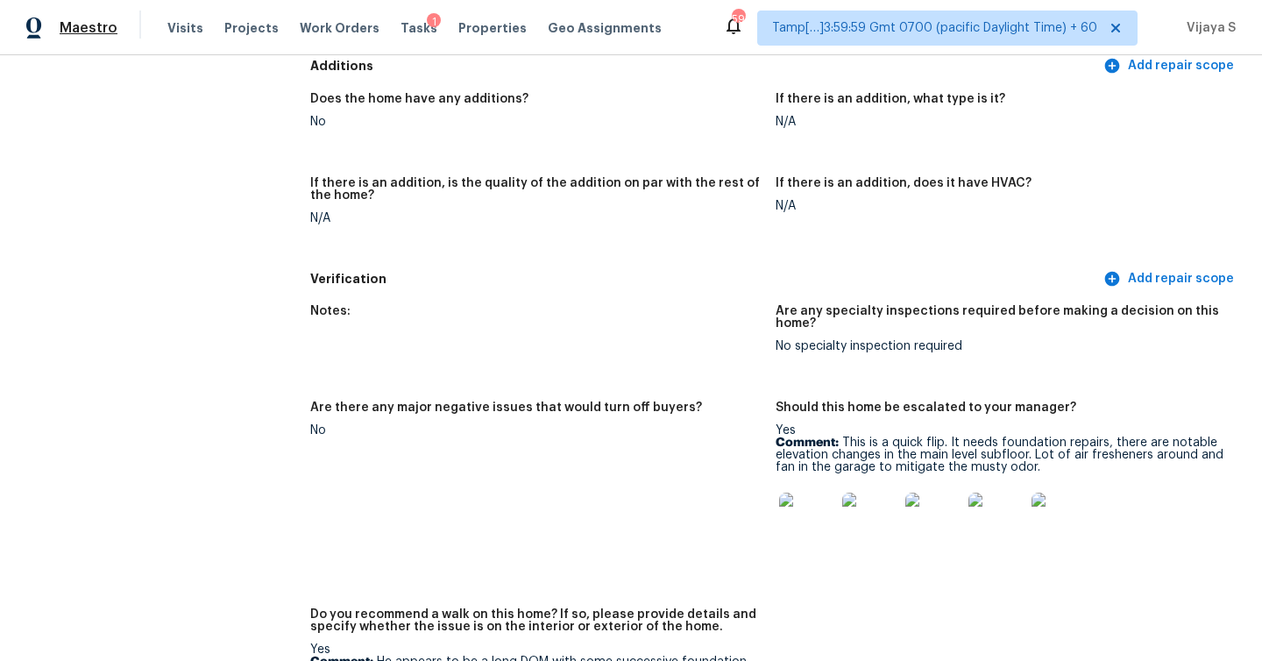
click at [101, 26] on span "Maestro" at bounding box center [89, 28] width 58 height 18
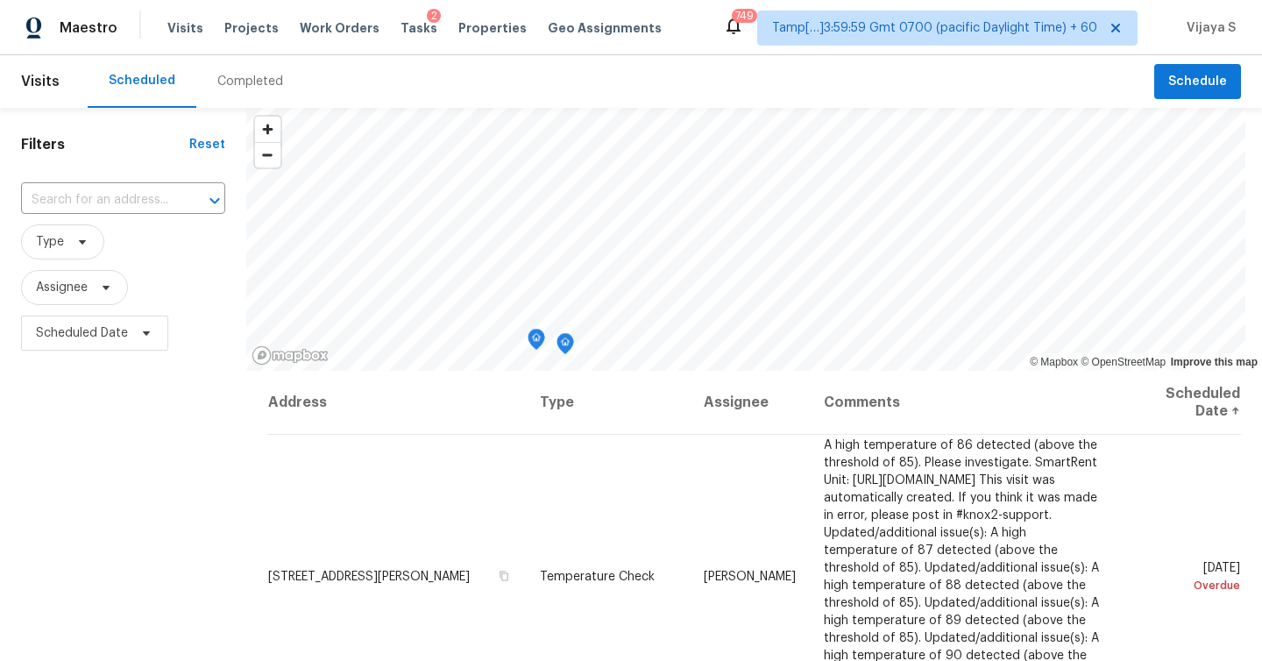
click at [253, 91] on div "Completed" at bounding box center [250, 81] width 108 height 53
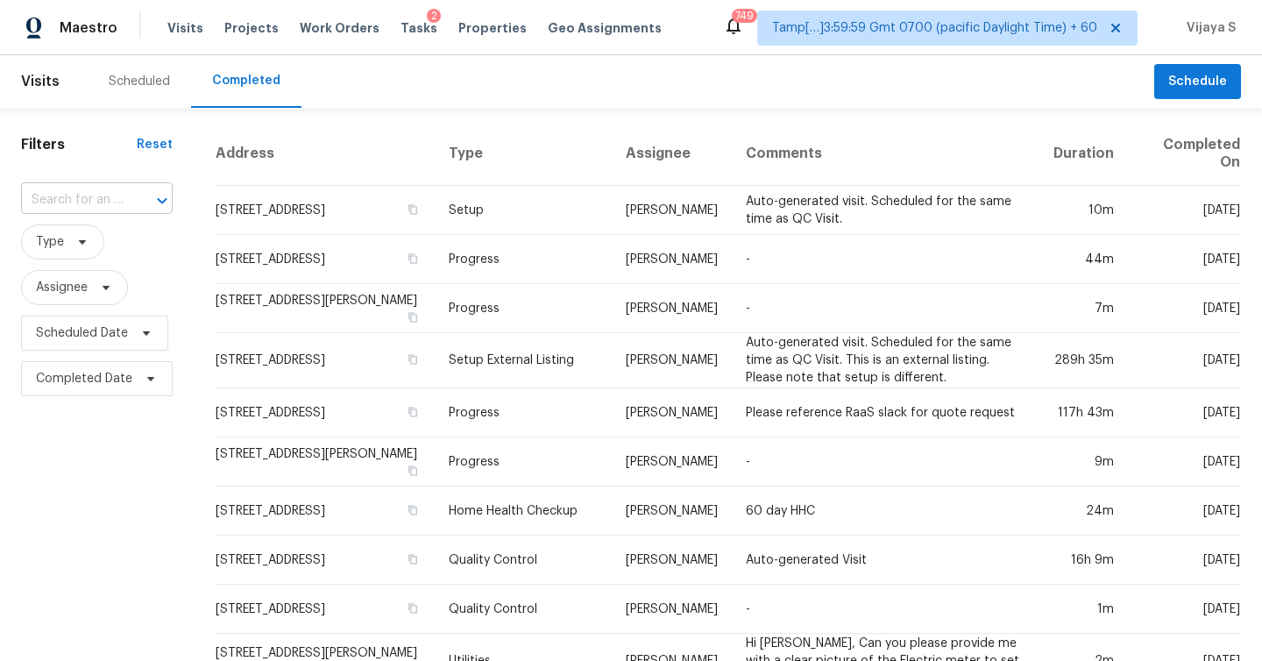
click at [94, 194] on input "text" at bounding box center [72, 200] width 103 height 27
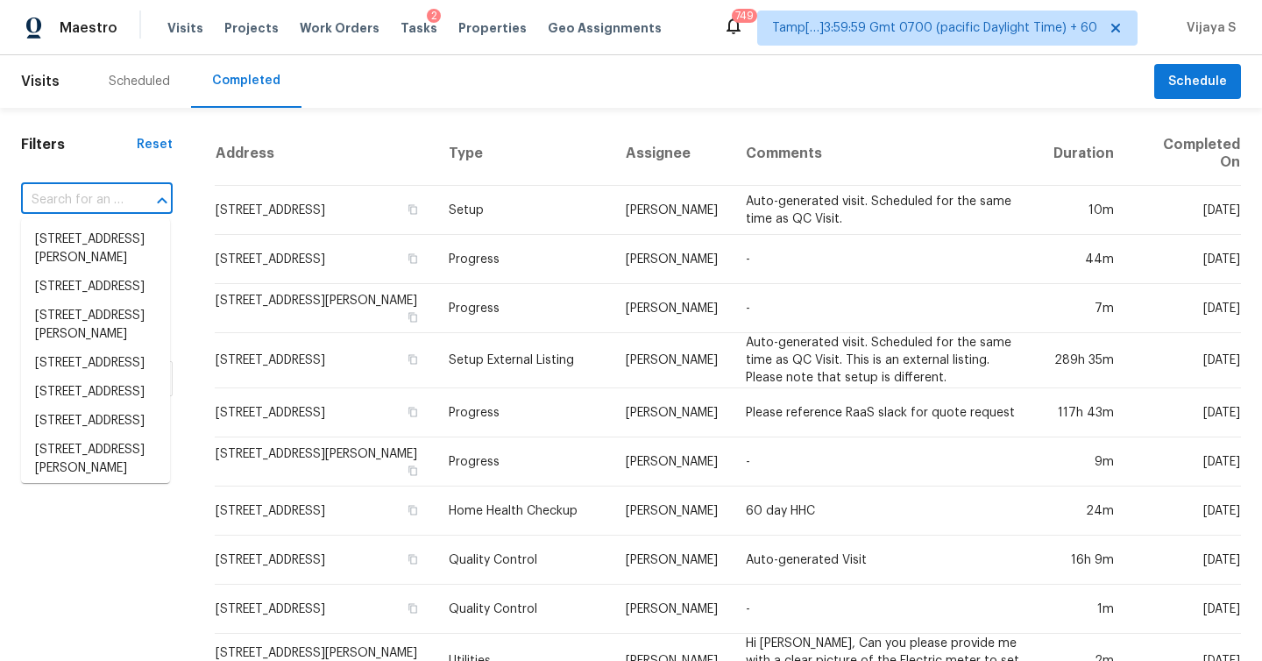
paste input "[STREET_ADDRESS][PERSON_NAME]"
type input "[STREET_ADDRESS][PERSON_NAME]"
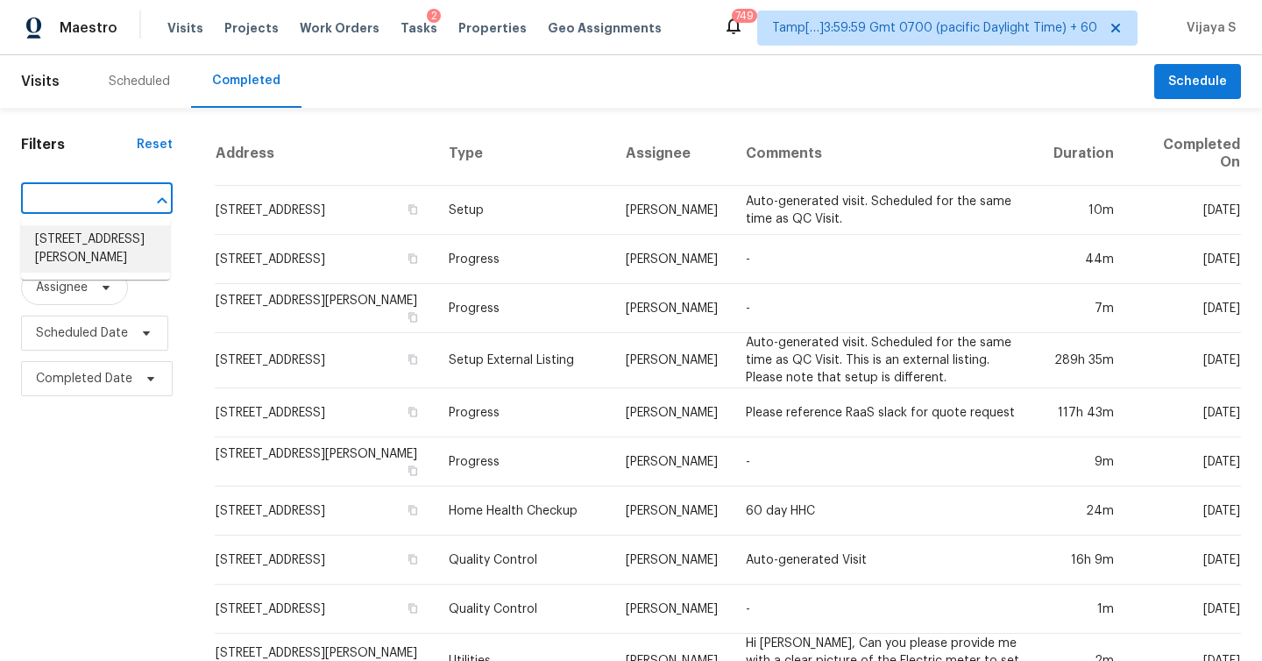
click at [103, 241] on li "[STREET_ADDRESS][PERSON_NAME]" at bounding box center [95, 248] width 149 height 47
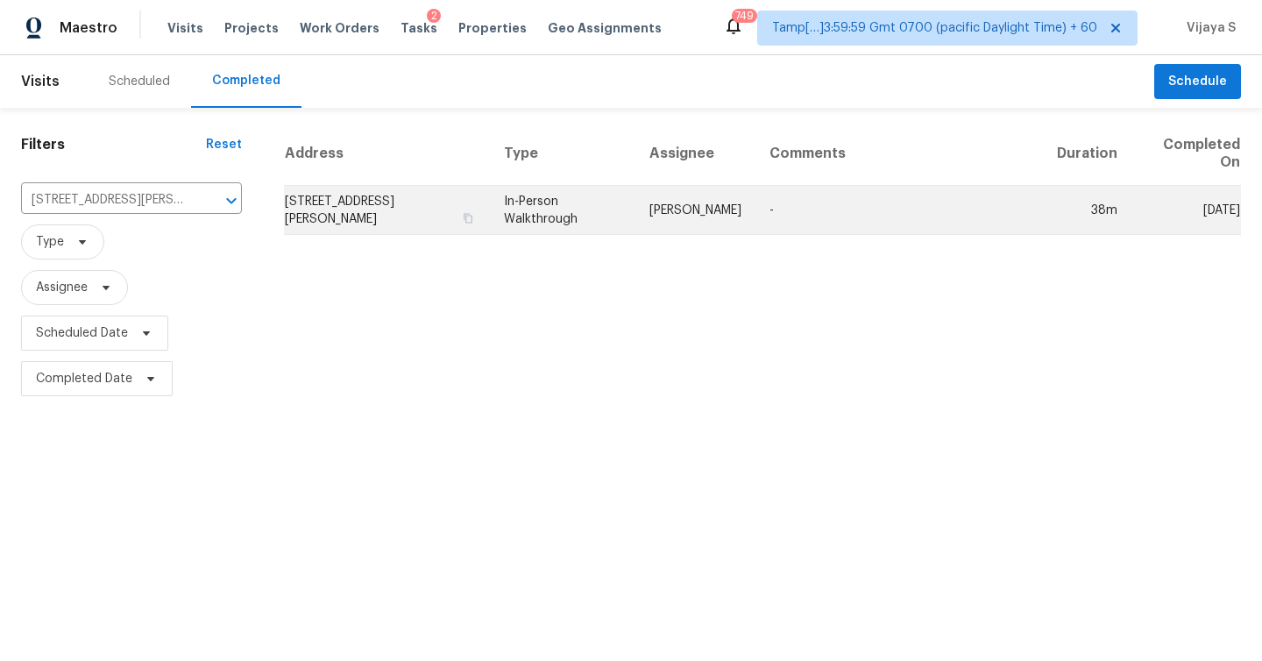
click at [846, 223] on td "-" at bounding box center [898, 210] width 287 height 49
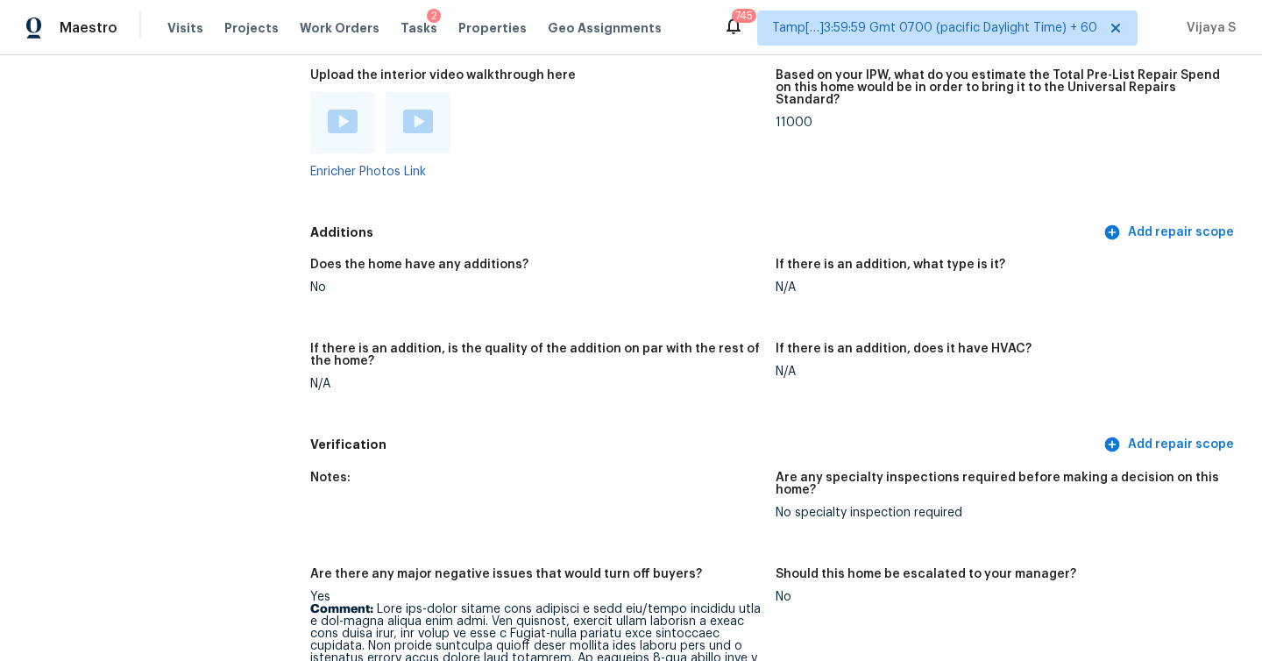
scroll to position [3643, 0]
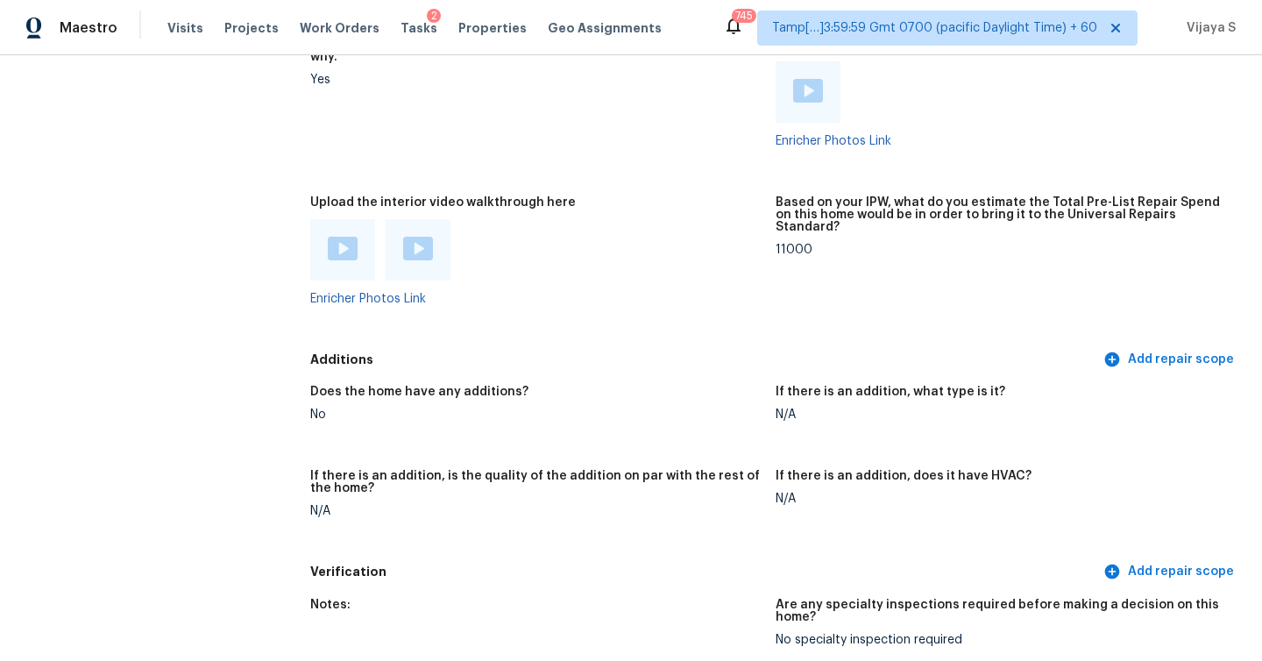
click at [344, 237] on img at bounding box center [343, 249] width 30 height 24
click at [417, 237] on img at bounding box center [418, 249] width 30 height 24
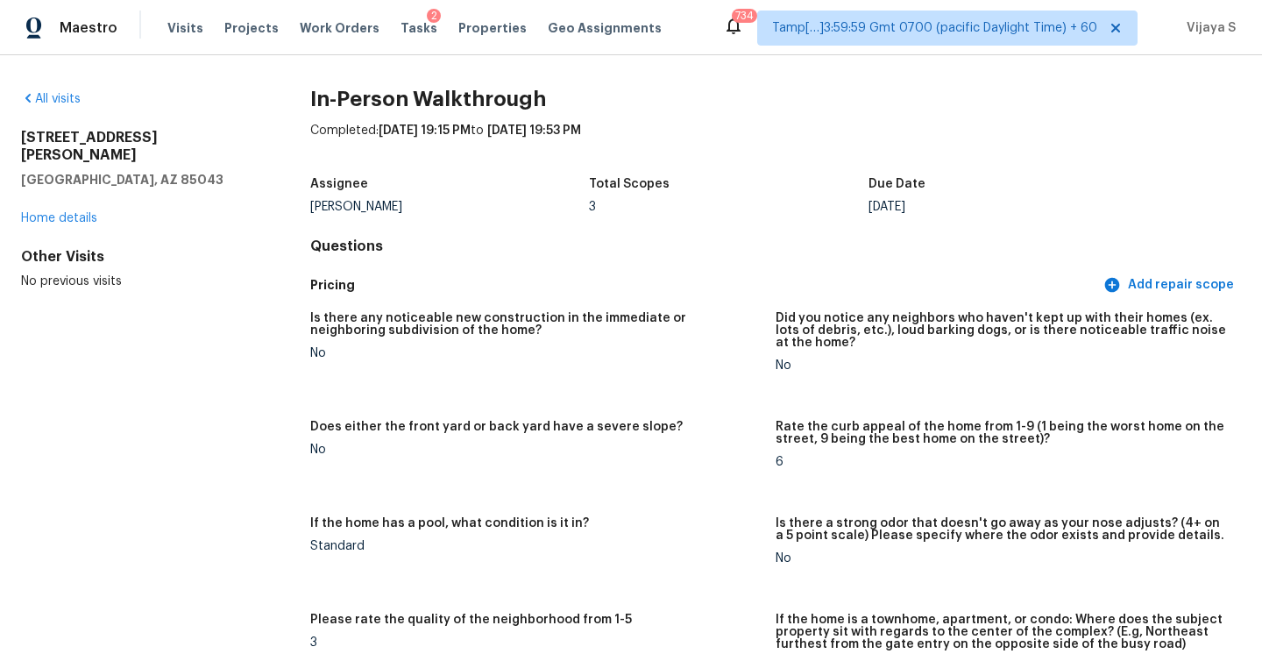
scroll to position [2661, 0]
